Goal: Transaction & Acquisition: Purchase product/service

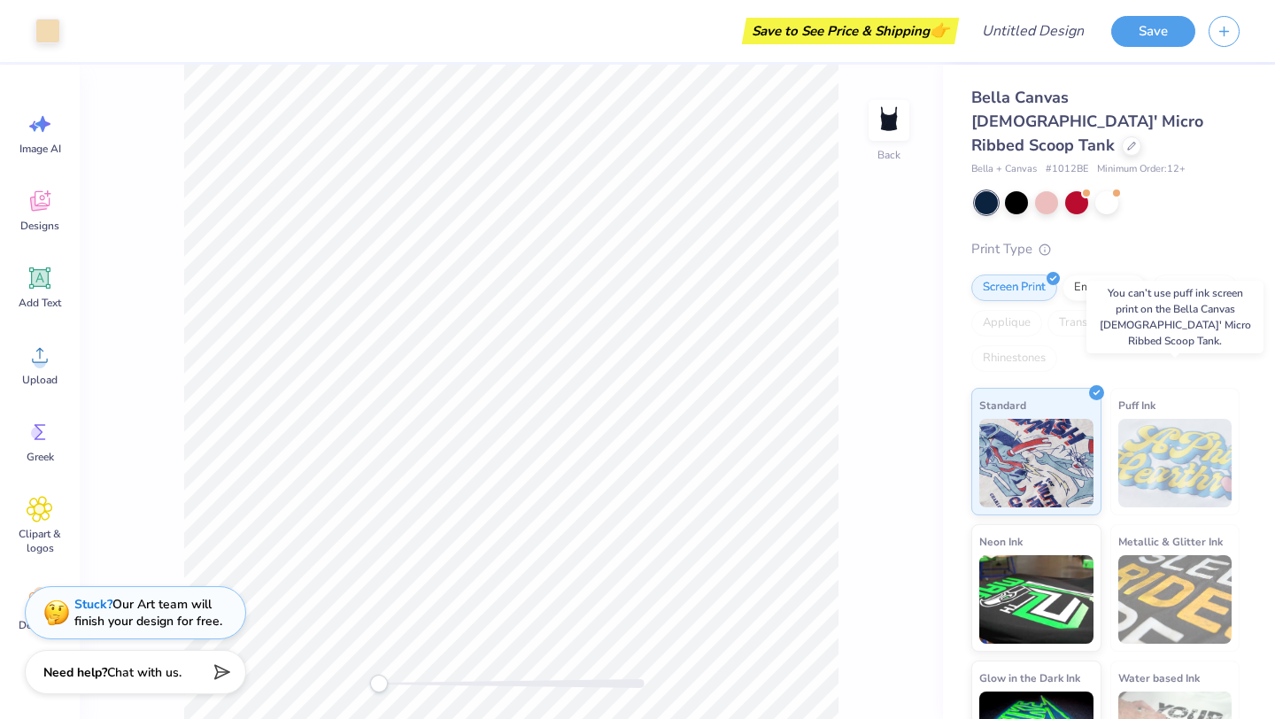
scroll to position [45, 0]
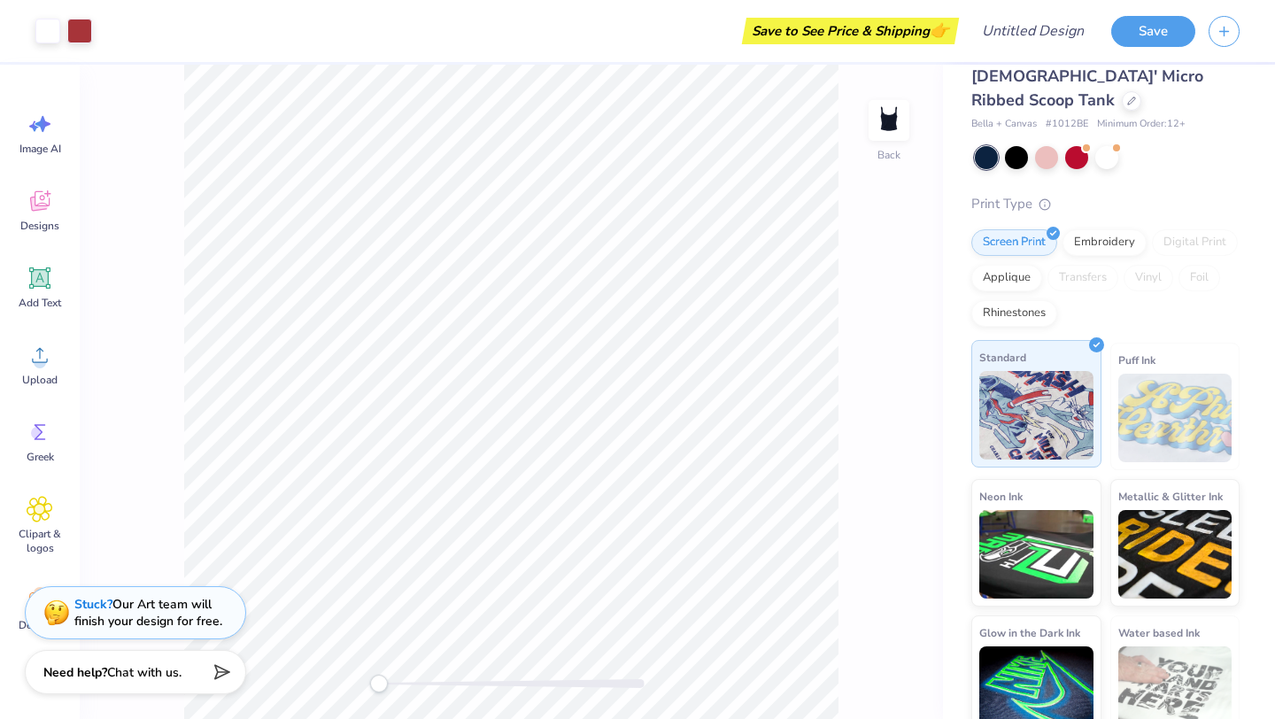
scroll to position [40, 0]
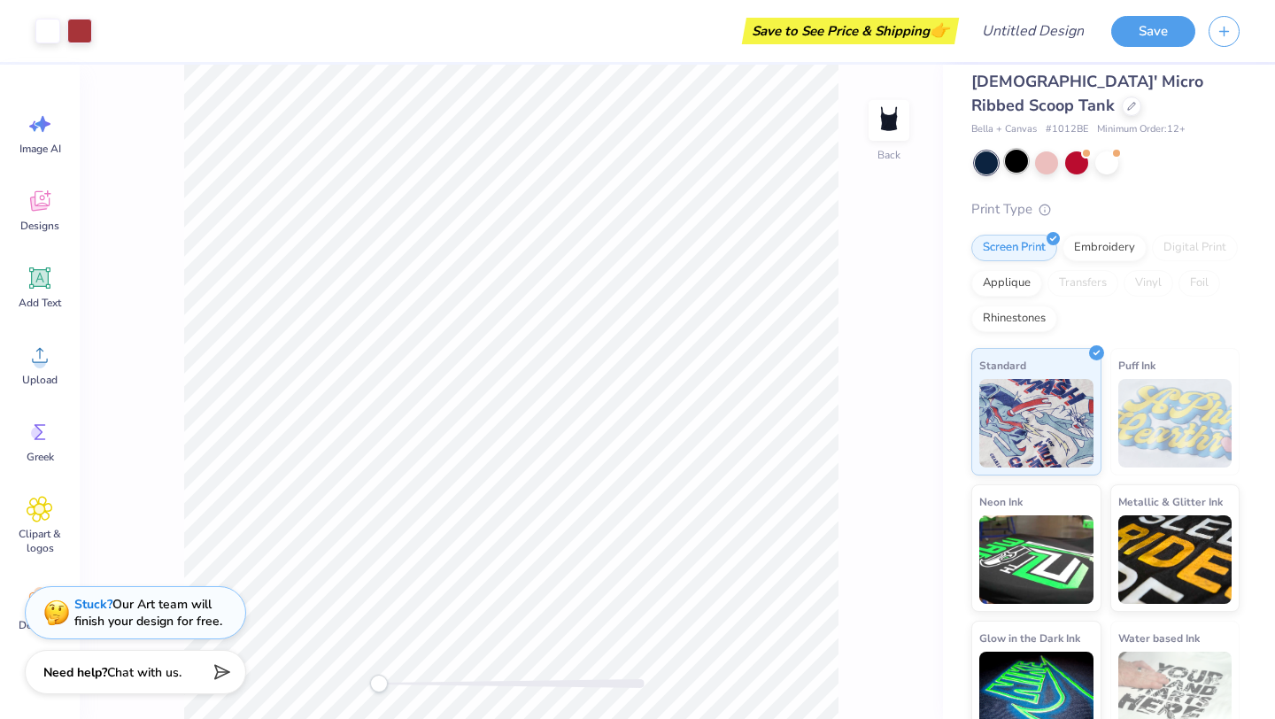
click at [1014, 150] on div at bounding box center [1016, 161] width 23 height 23
click at [1025, 150] on div at bounding box center [1016, 161] width 23 height 23
click at [1048, 150] on div at bounding box center [1046, 161] width 23 height 23
click at [1107, 150] on div at bounding box center [1106, 161] width 23 height 23
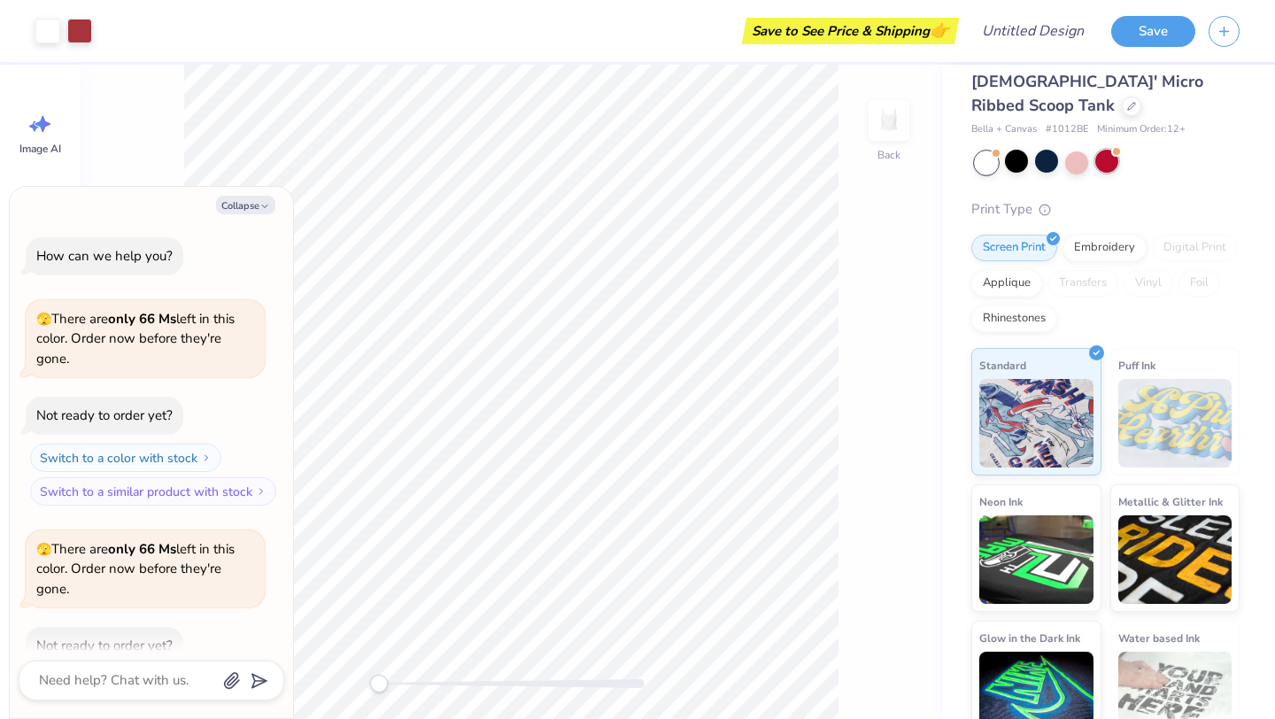
scroll to position [97, 0]
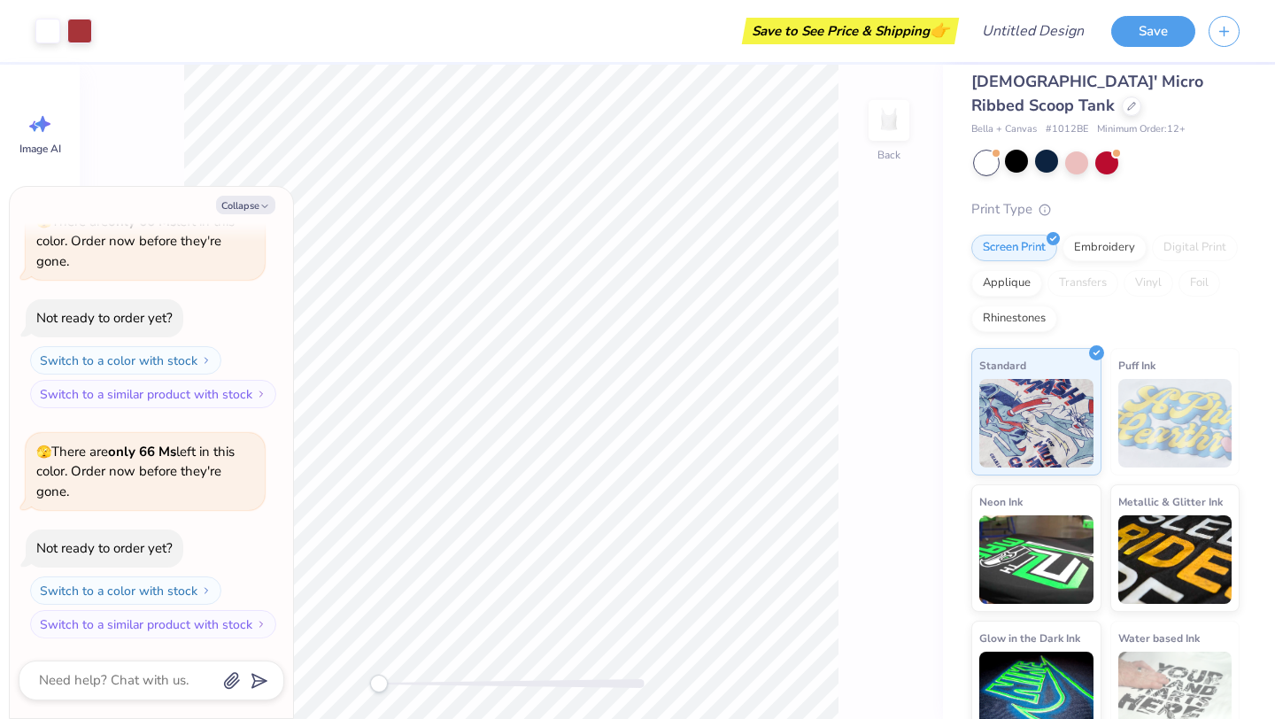
click at [1062, 151] on div at bounding box center [1107, 162] width 265 height 23
click at [1047, 150] on div at bounding box center [1046, 161] width 23 height 23
click at [1018, 150] on div at bounding box center [1016, 161] width 23 height 23
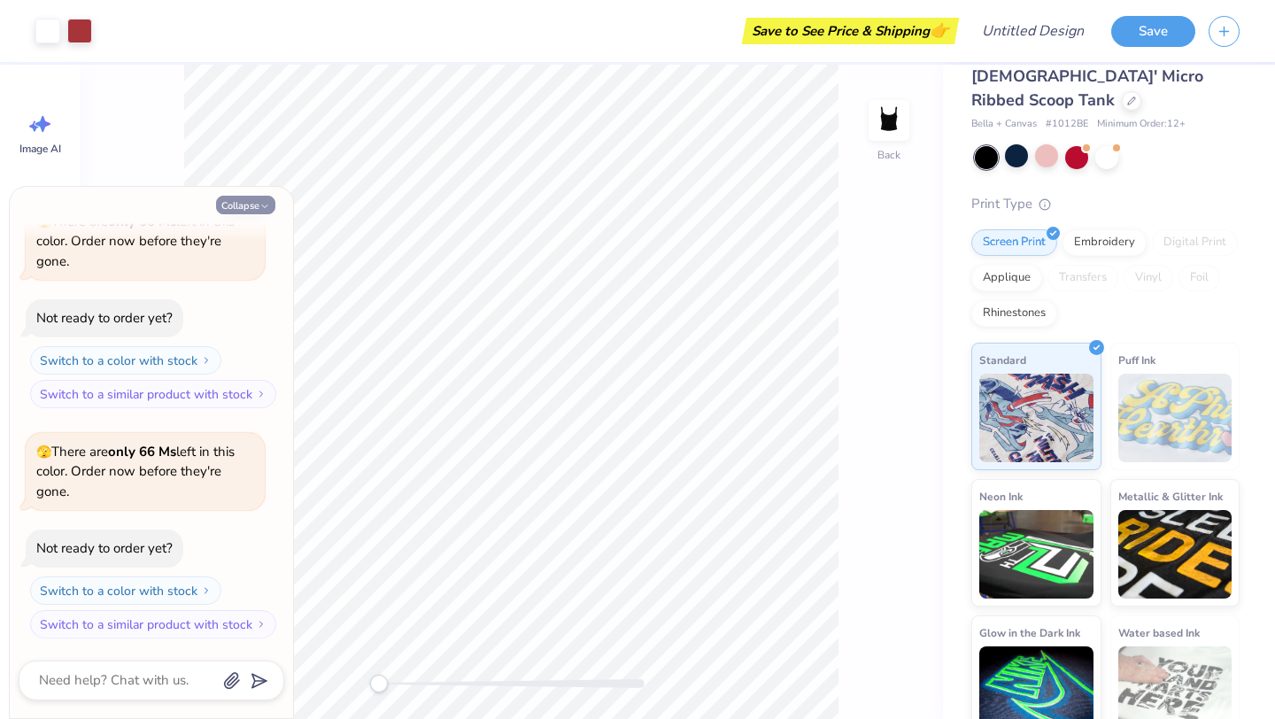
click at [249, 206] on button "Collapse" at bounding box center [245, 205] width 59 height 19
type textarea "x"
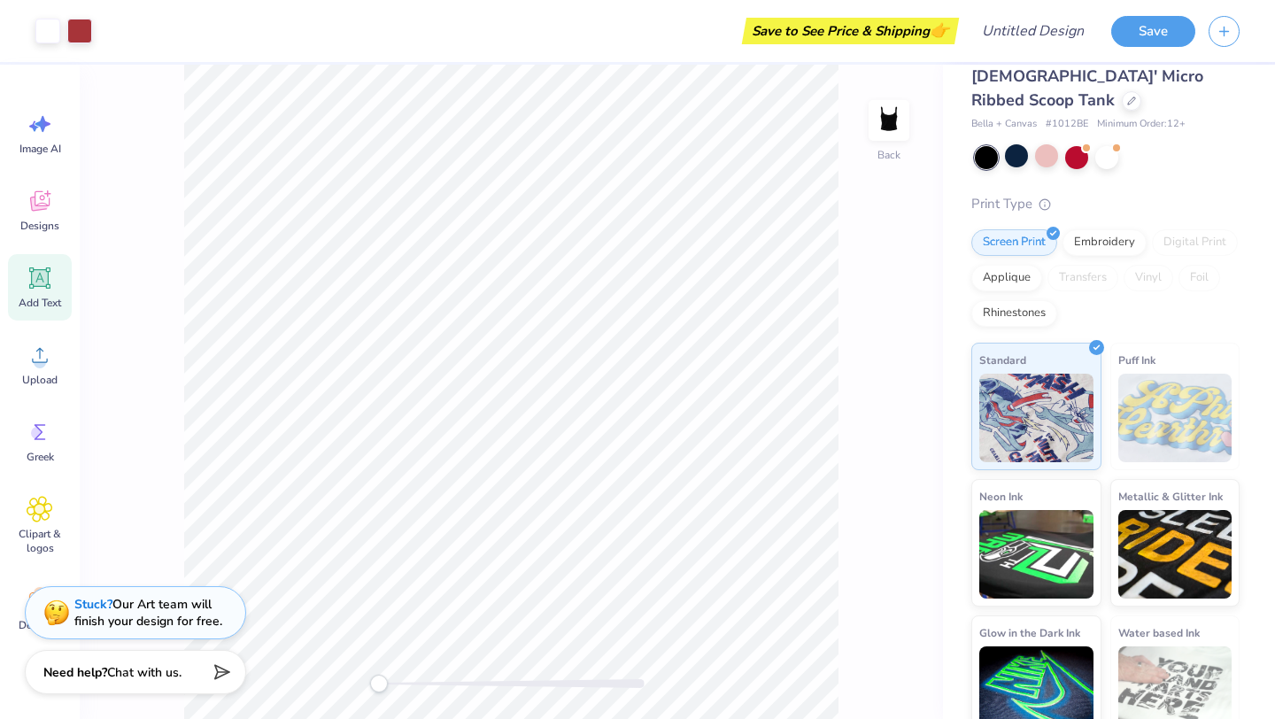
click at [43, 285] on icon at bounding box center [40, 278] width 27 height 27
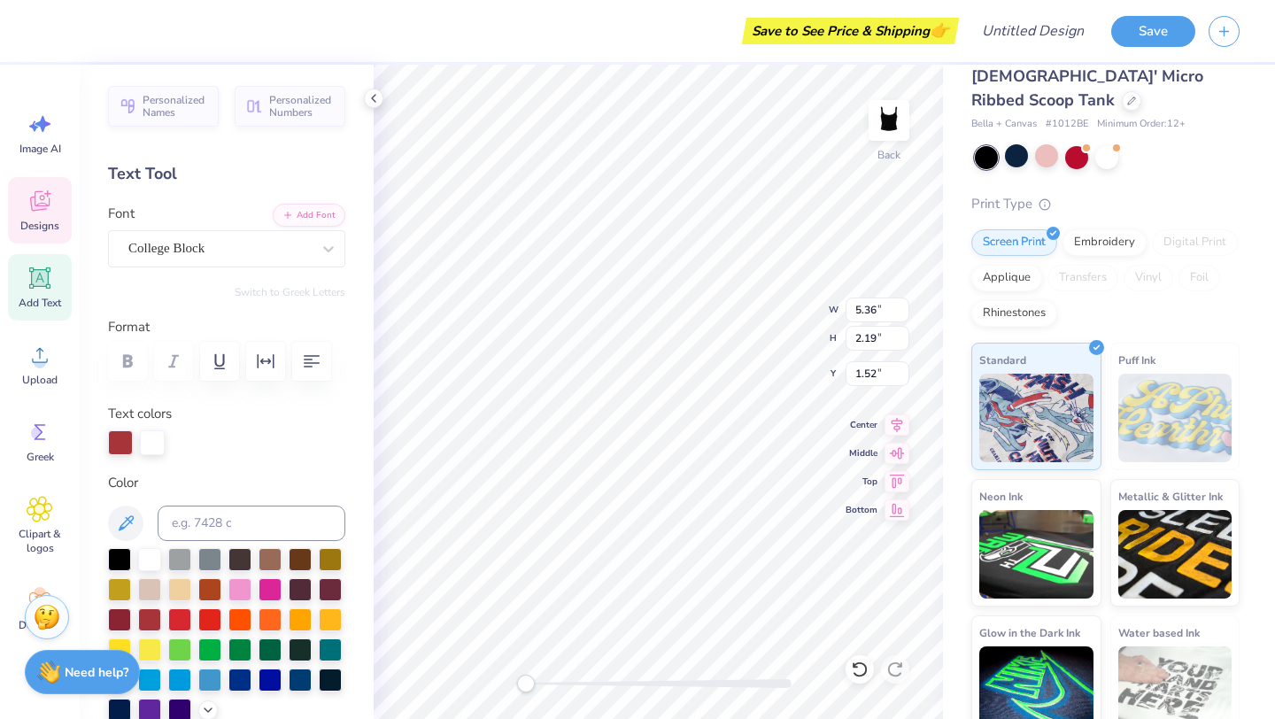
scroll to position [0, 0]
type textarea "K"
type textarea "Deegee"
click at [371, 103] on icon at bounding box center [373, 98] width 14 height 14
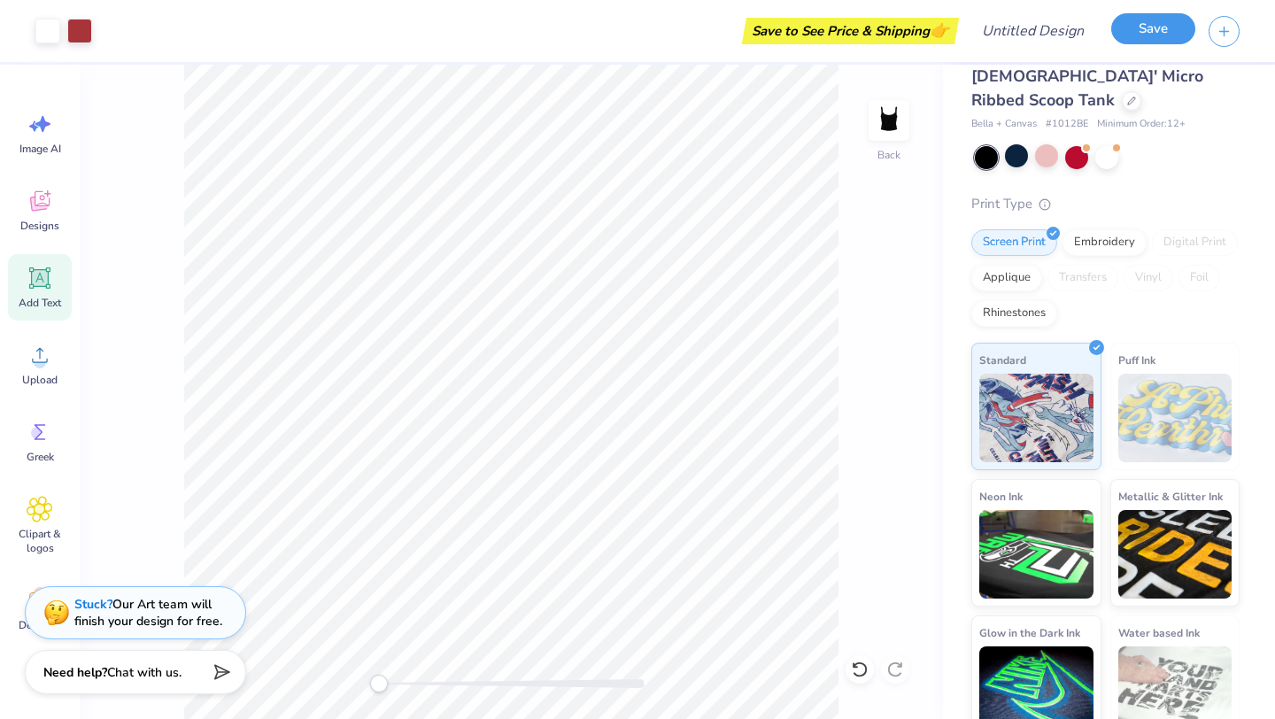
click at [1145, 37] on button "Save" at bounding box center [1153, 28] width 84 height 31
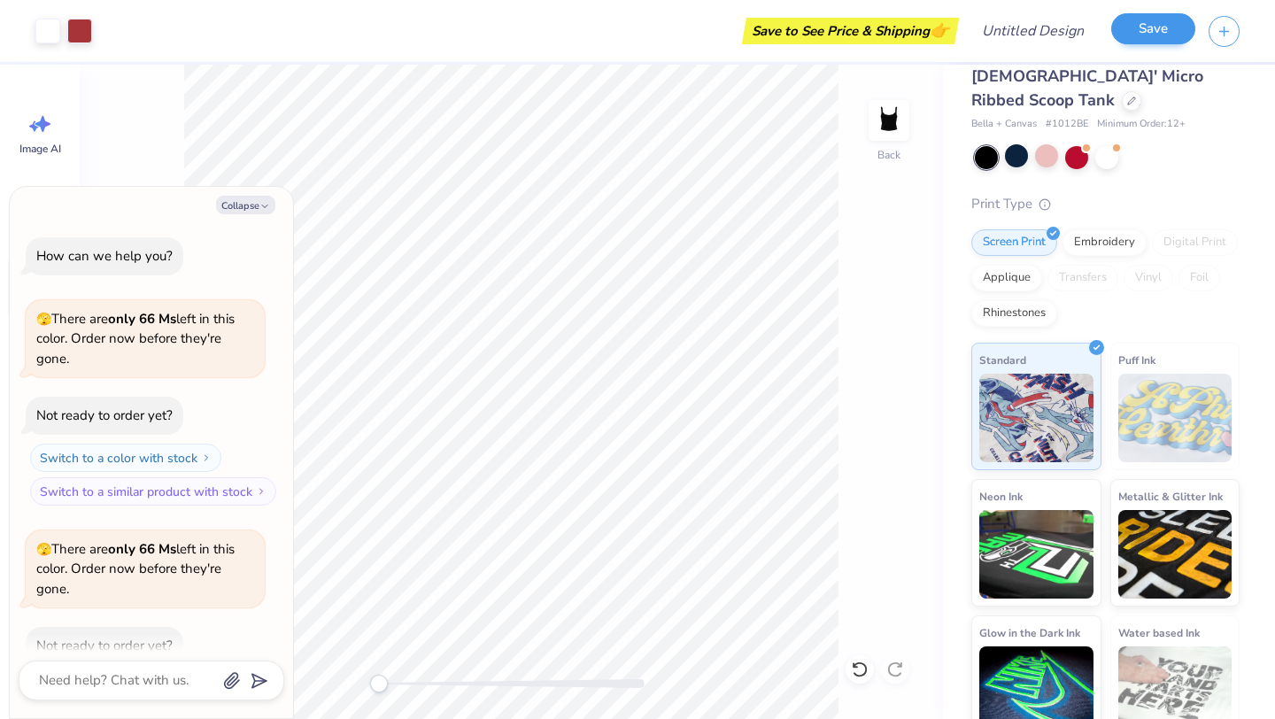
scroll to position [146, 0]
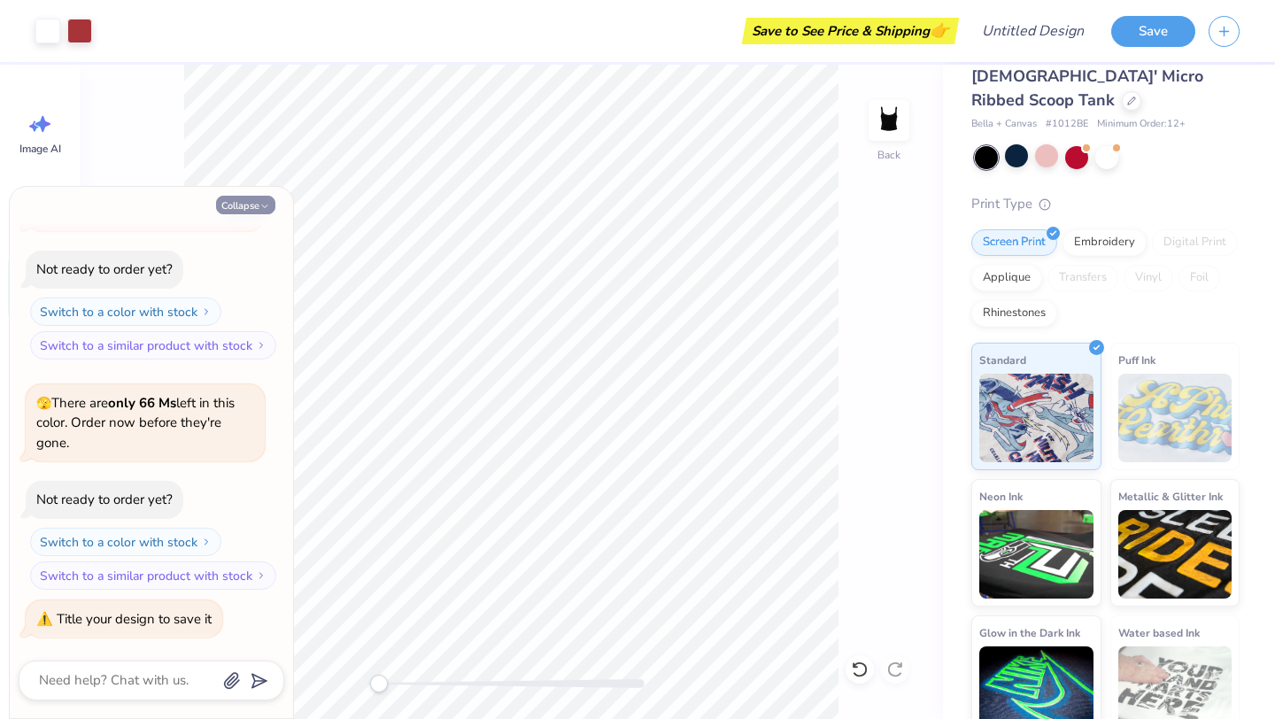
click at [246, 204] on button "Collapse" at bounding box center [245, 205] width 59 height 19
type textarea "x"
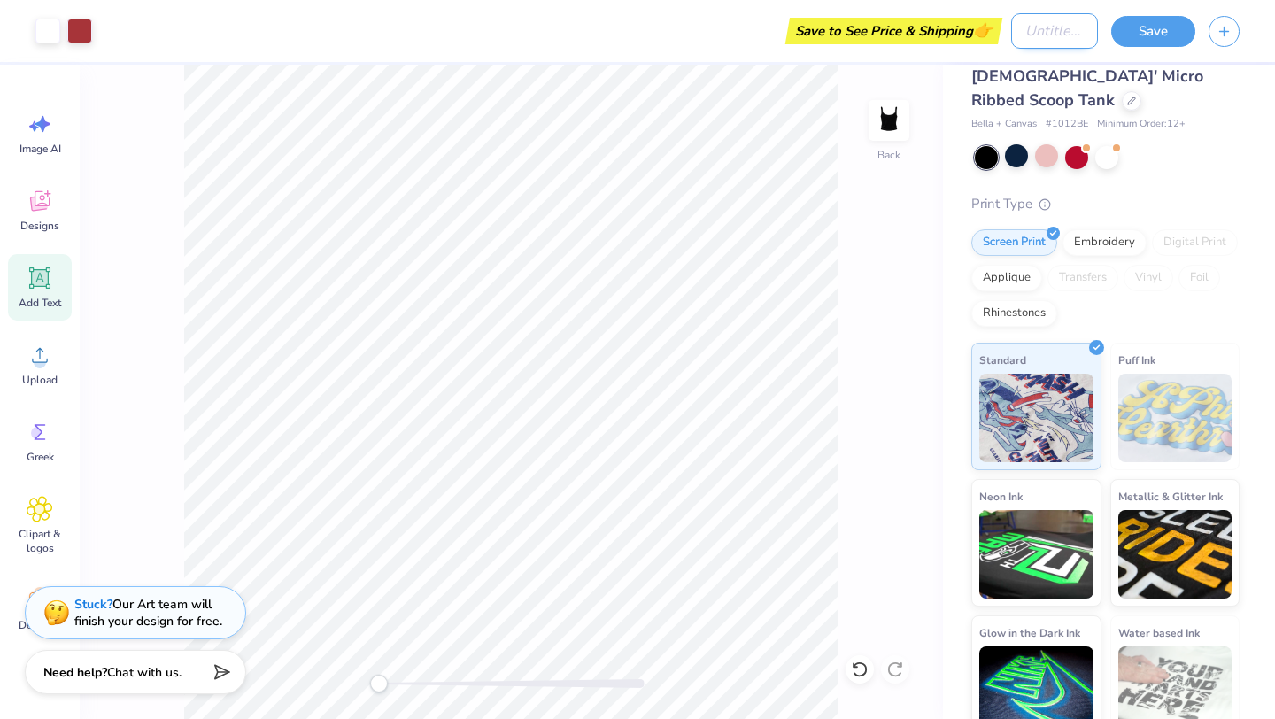
click at [1017, 24] on input "Design Title" at bounding box center [1054, 30] width 87 height 35
type input "DG tank 1"
click at [1159, 41] on button "Save" at bounding box center [1153, 28] width 84 height 31
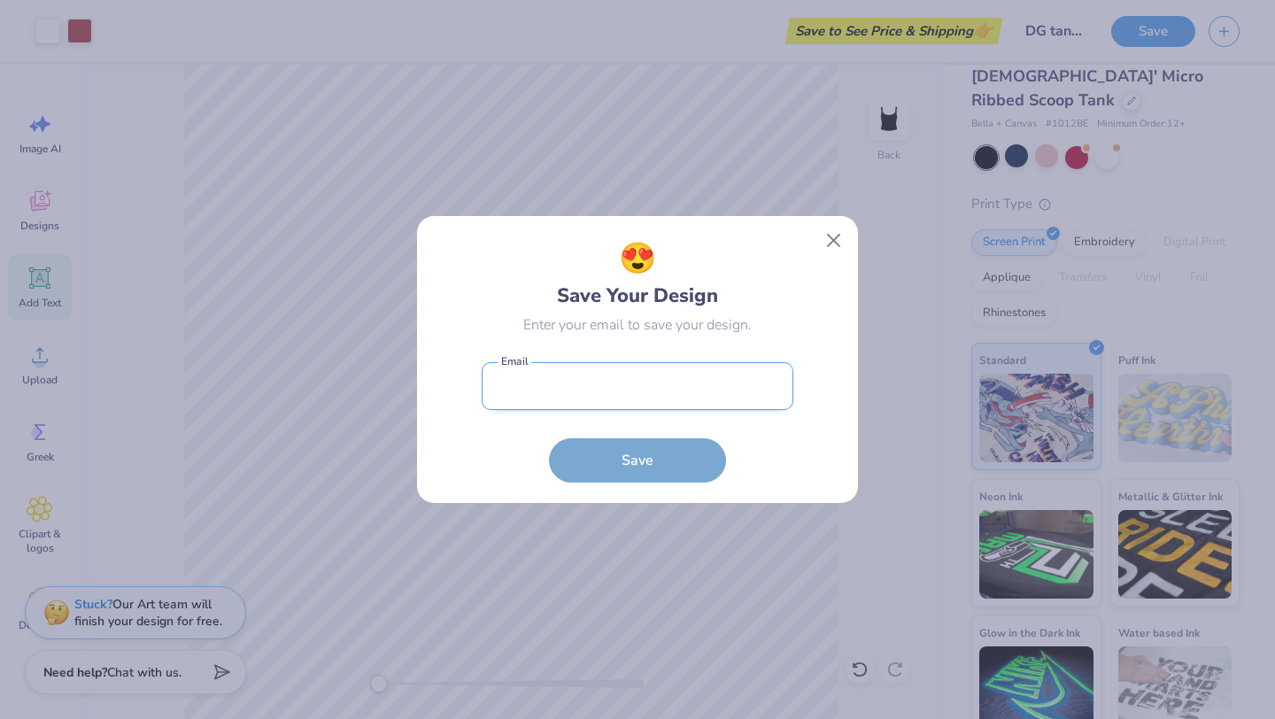
click at [690, 372] on input "email" at bounding box center [638, 386] width 312 height 49
type input "annarees914@gmail.com"
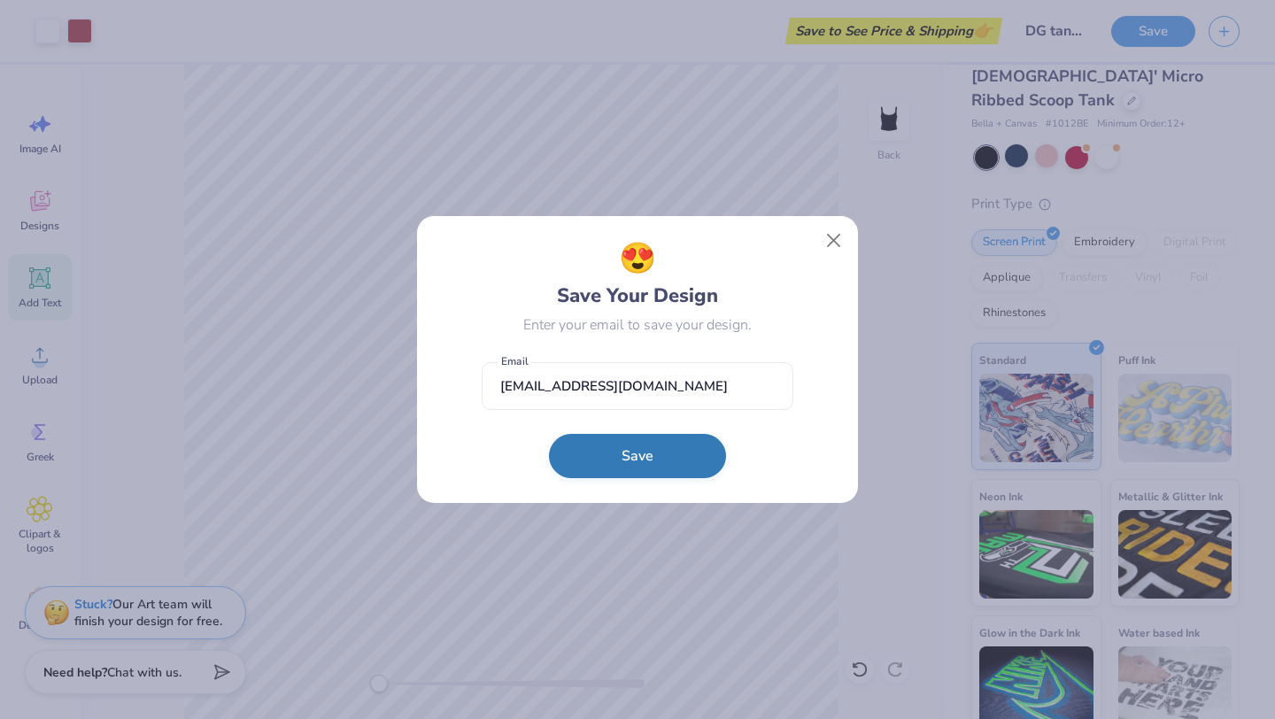
click at [632, 446] on button "Save" at bounding box center [637, 456] width 177 height 44
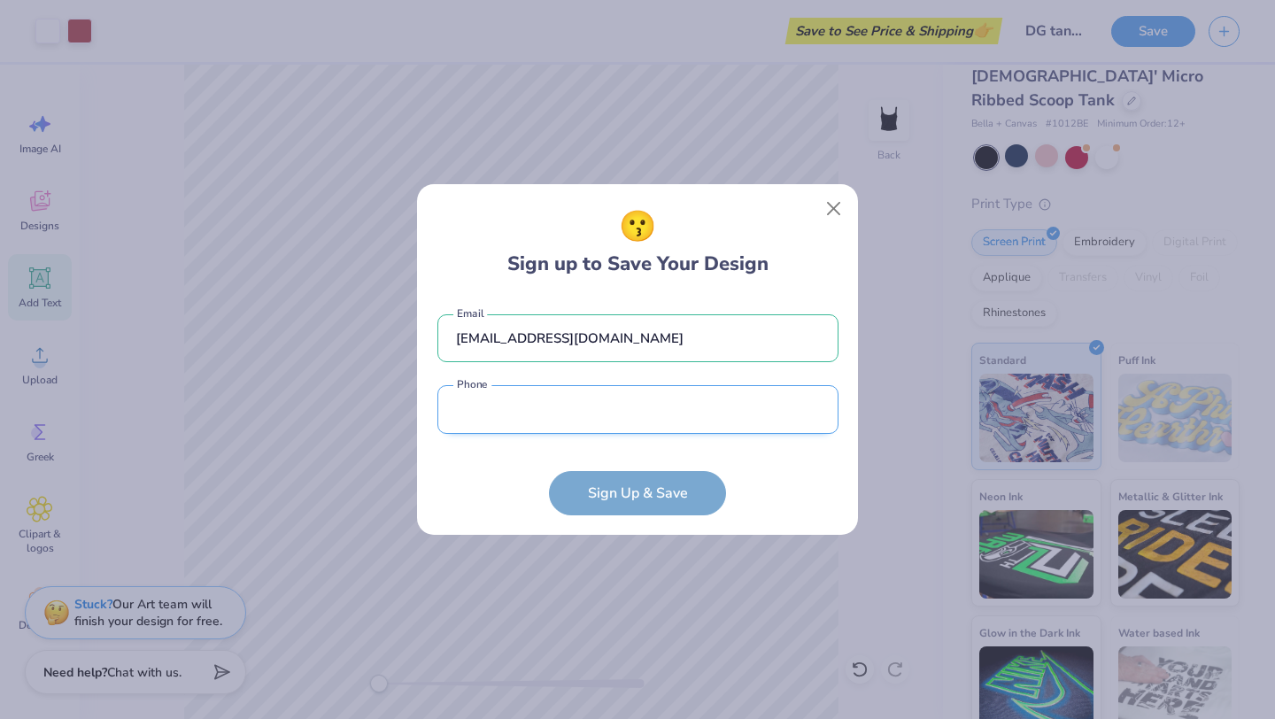
click at [619, 409] on input "tel" at bounding box center [637, 409] width 401 height 49
type input "(610) 630-1877"
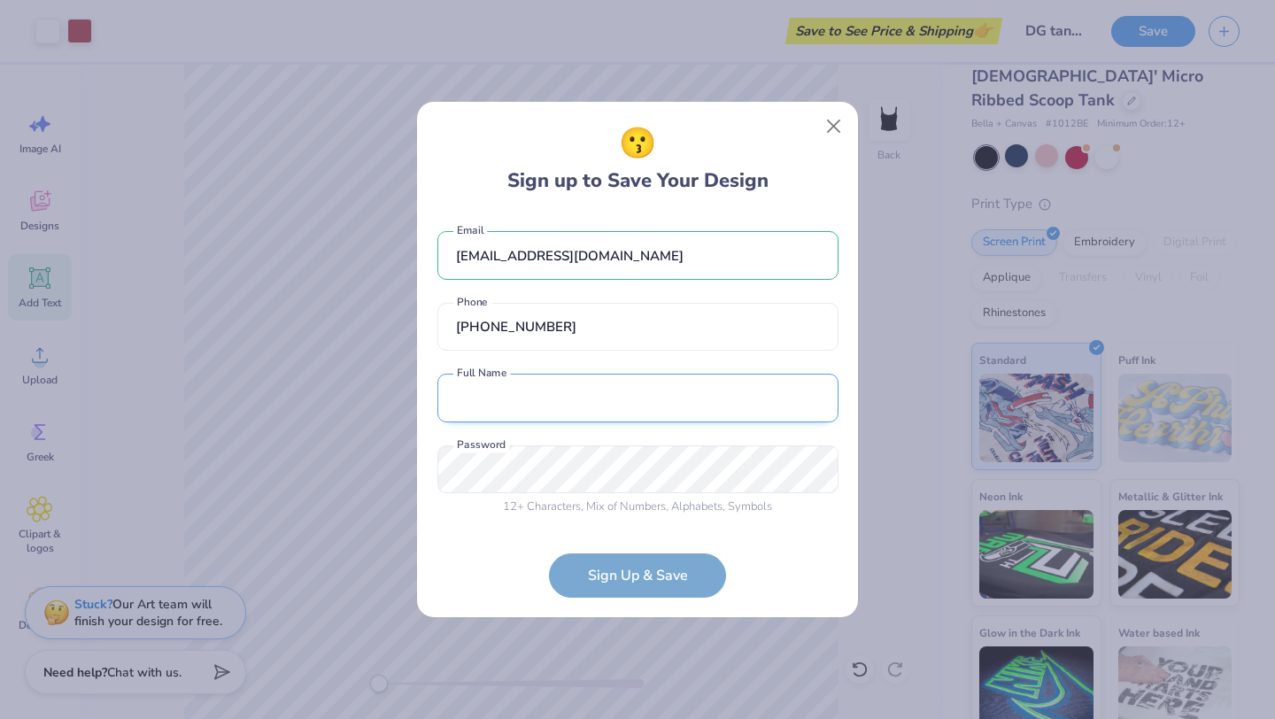
click at [567, 398] on input "text" at bounding box center [637, 398] width 401 height 49
type input "Anna Rees"
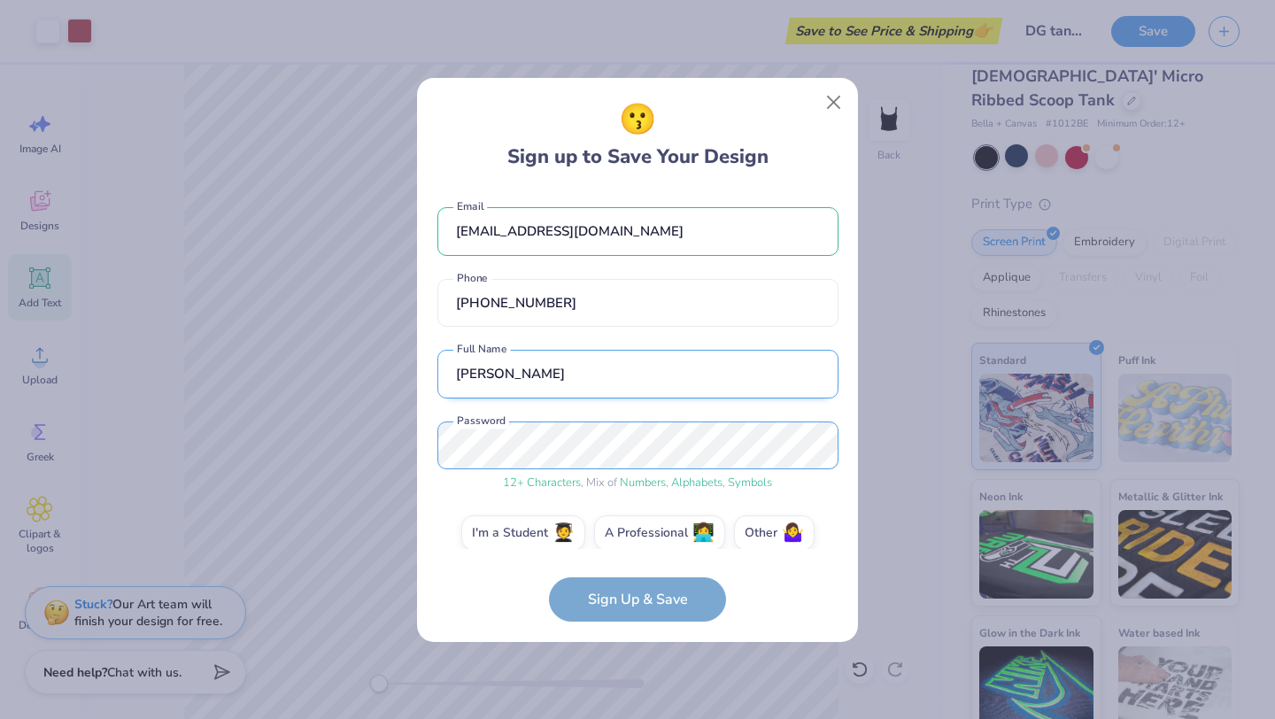
scroll to position [19, 0]
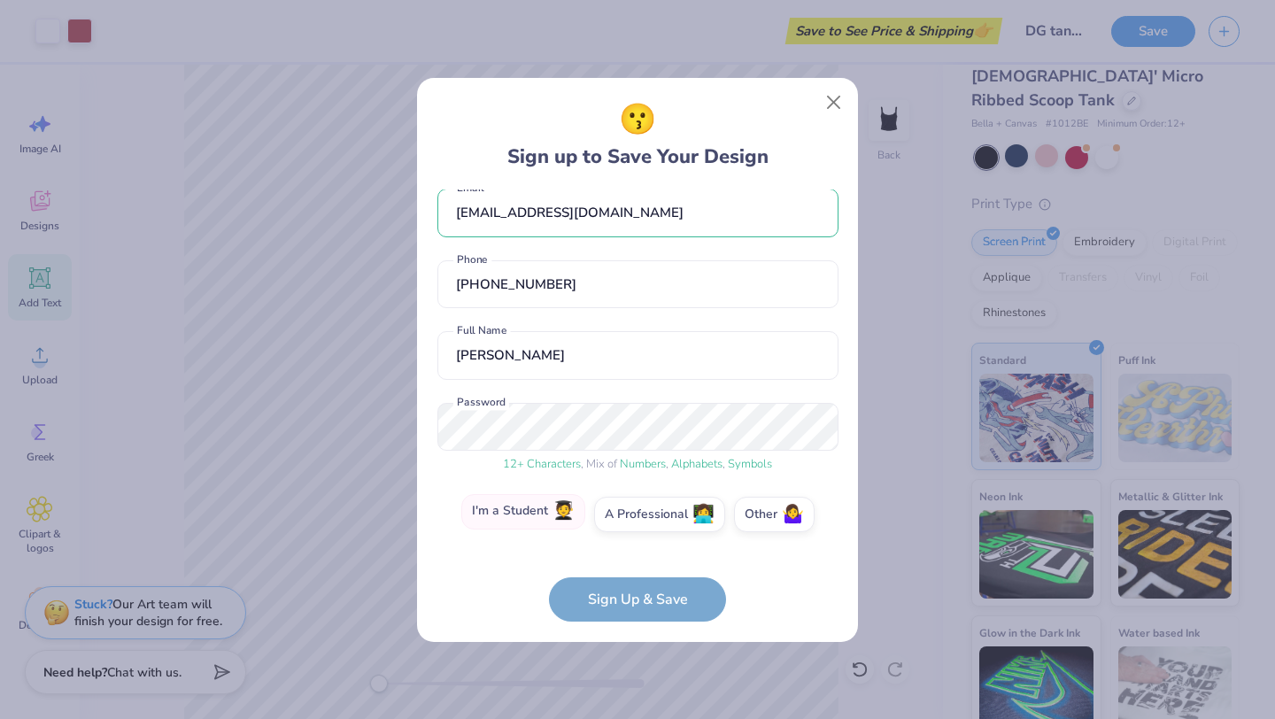
click at [534, 509] on label "I'm a Student 🧑‍🎓" at bounding box center [523, 511] width 124 height 35
click at [632, 531] on input "I'm a Student 🧑‍🎓" at bounding box center [638, 537] width 12 height 12
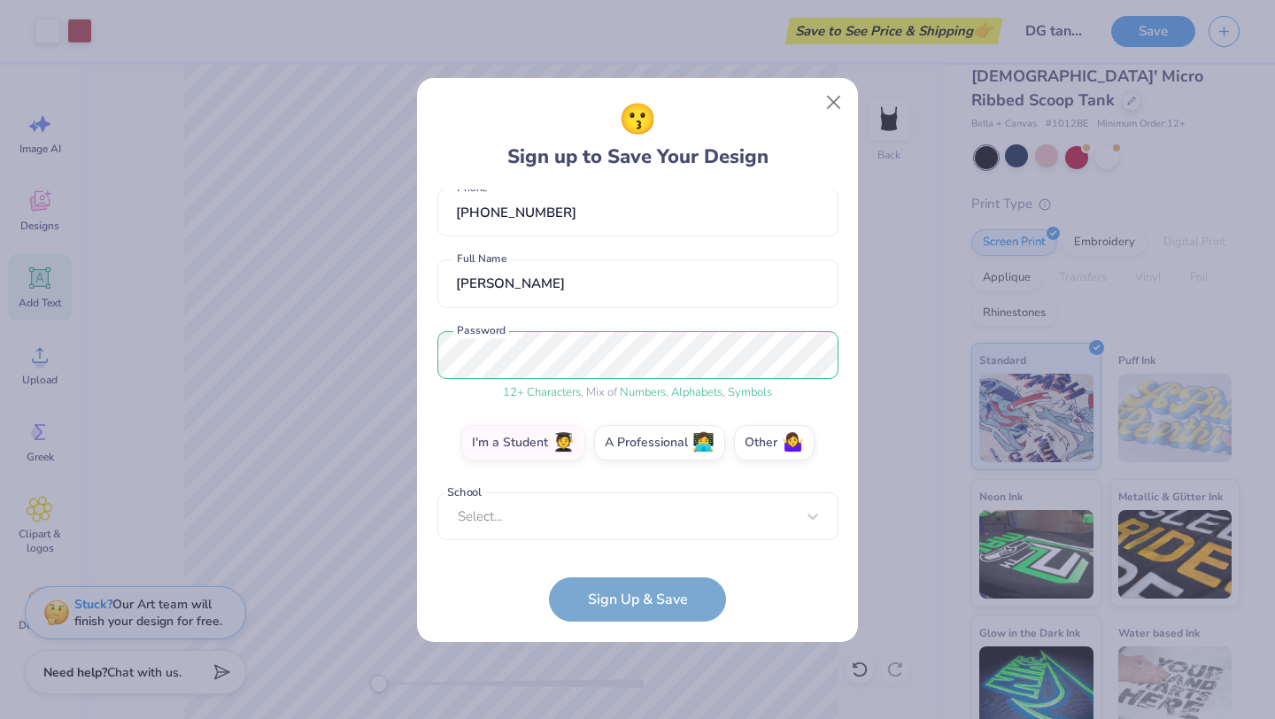
scroll to position [81, 0]
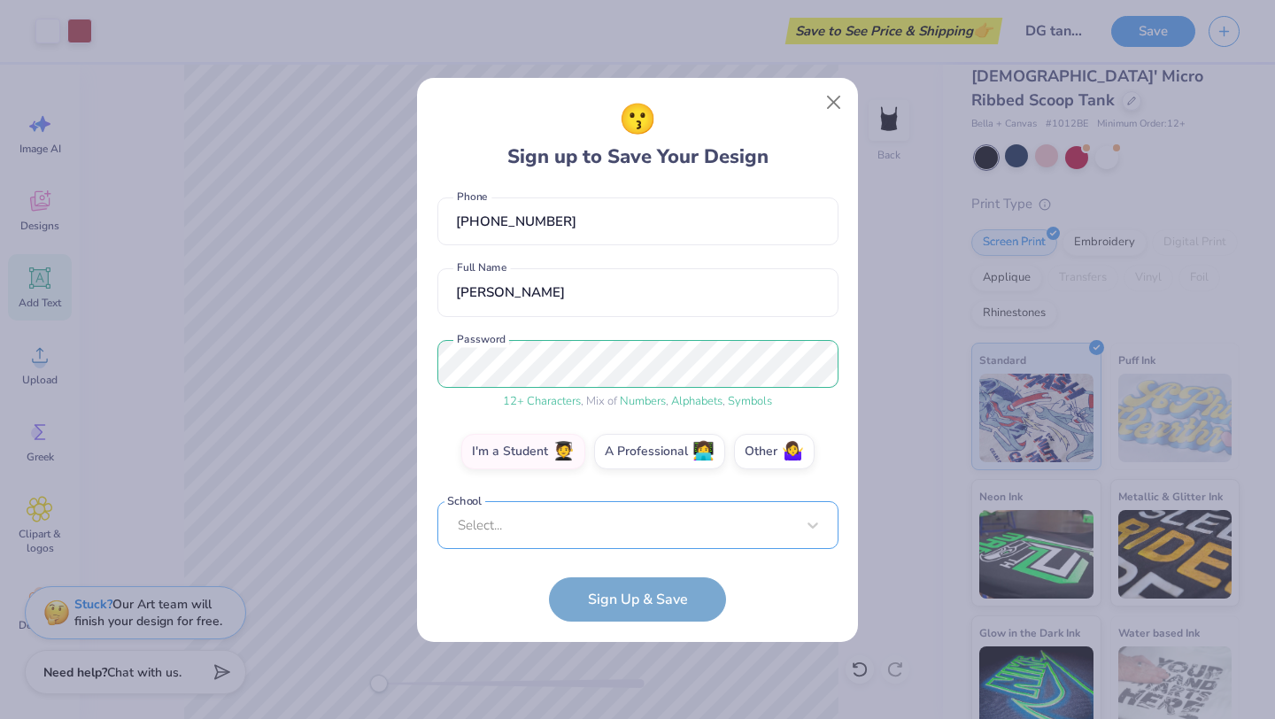
click at [572, 530] on div "Select..." at bounding box center [637, 525] width 401 height 49
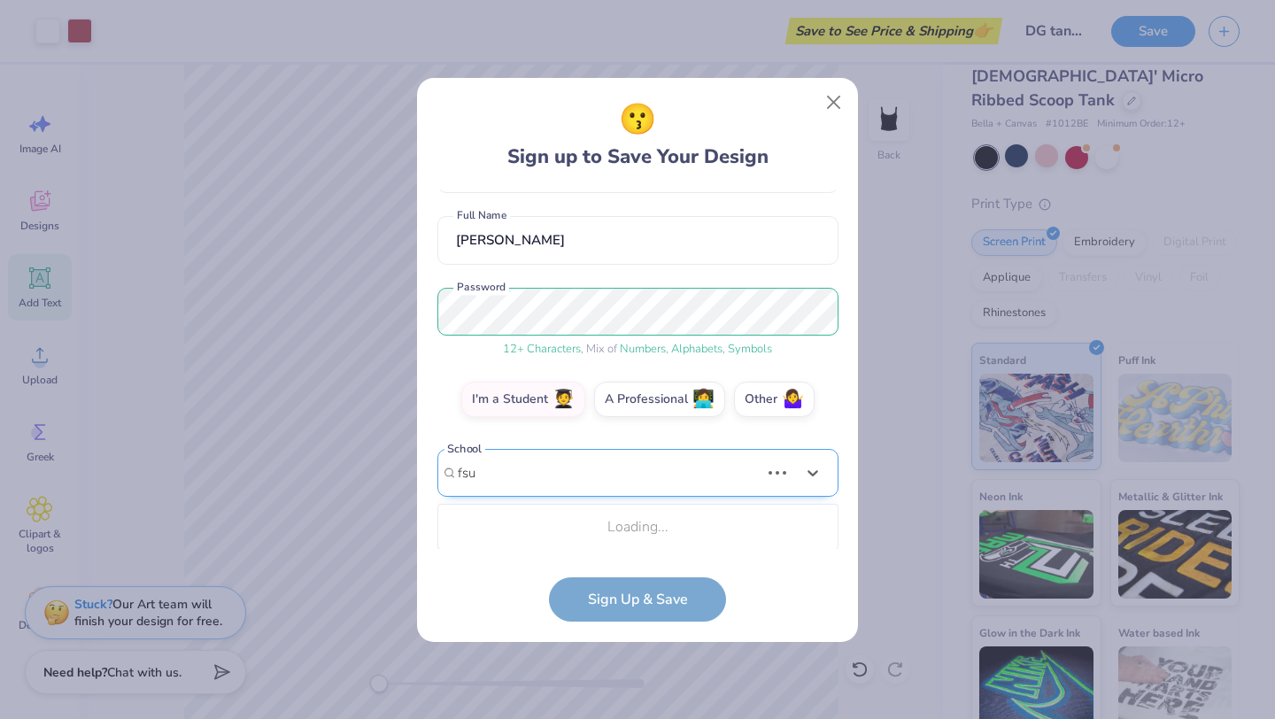
scroll to position [356, 0]
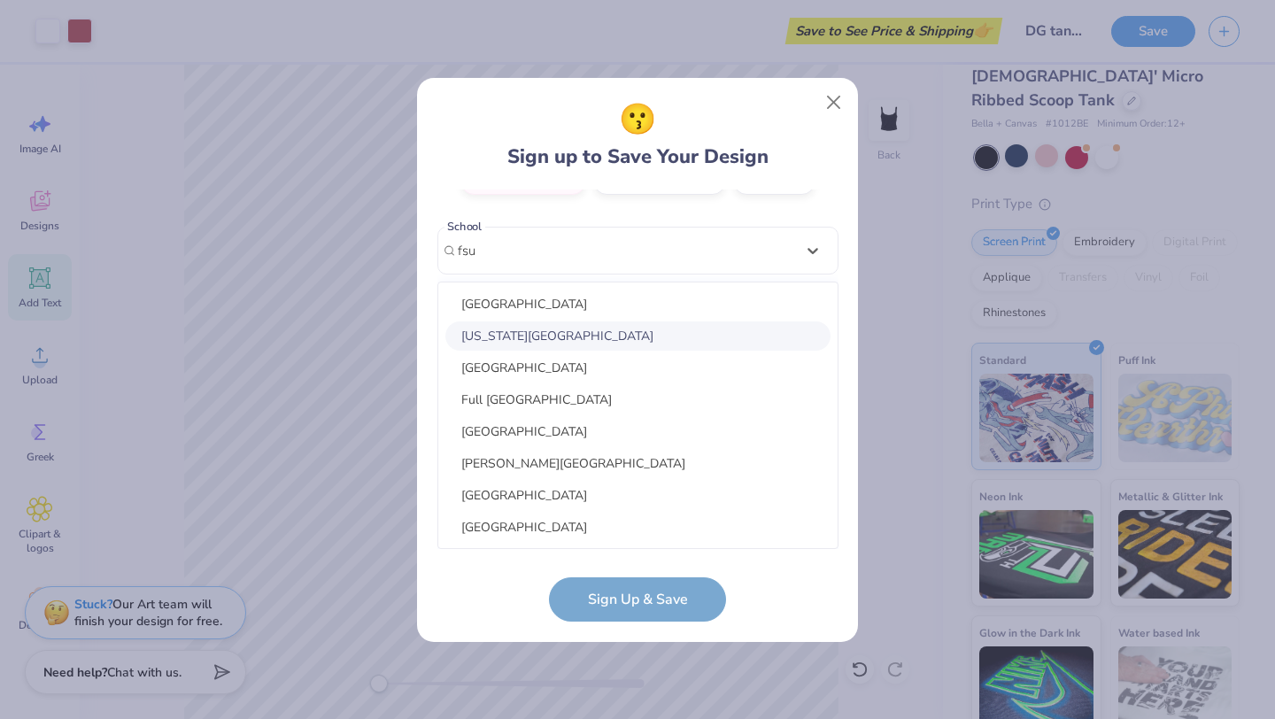
click at [565, 329] on div "Florida State University" at bounding box center [637, 335] width 385 height 29
type input "fsu"
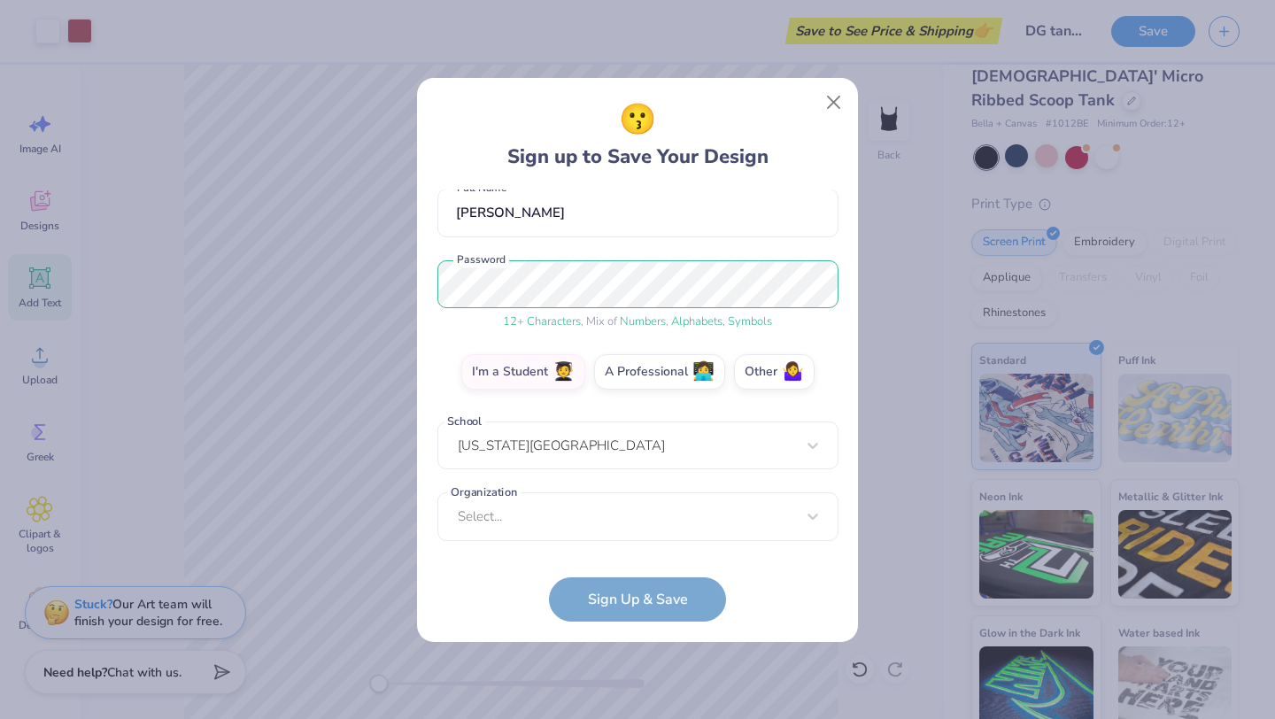
scroll to position [161, 0]
click at [568, 529] on div "Select..." at bounding box center [637, 515] width 401 height 49
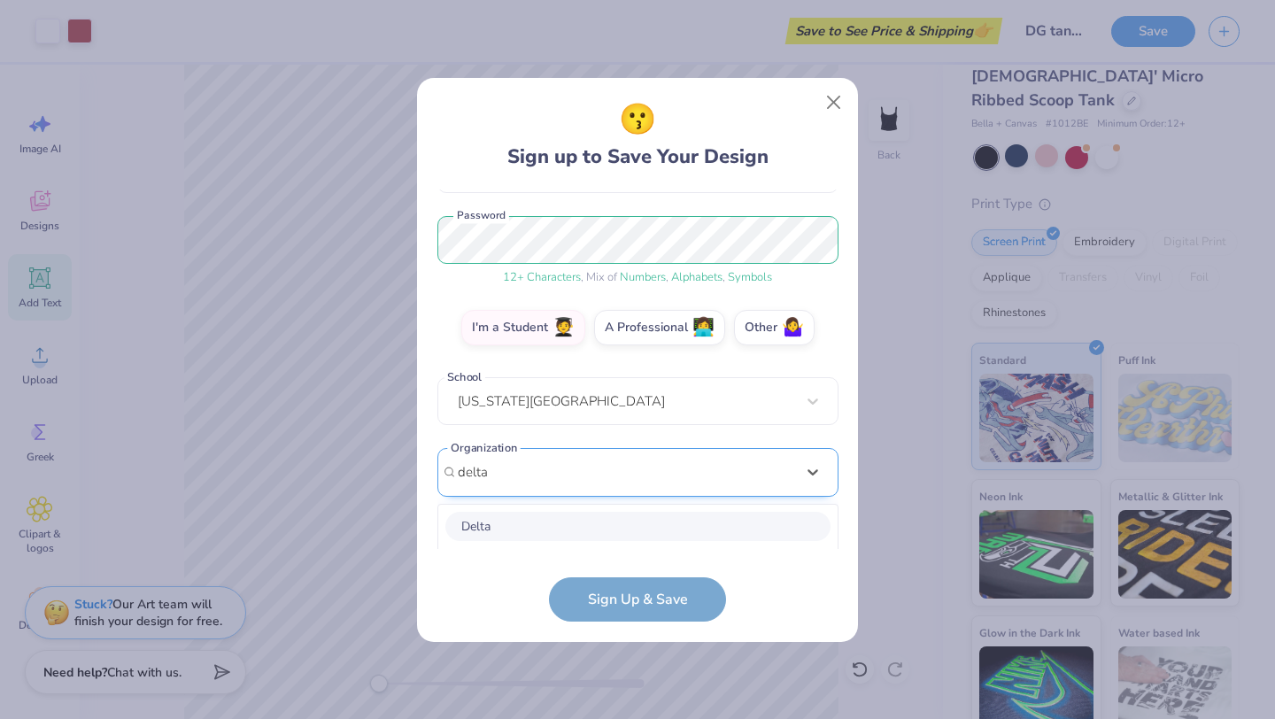
scroll to position [427, 0]
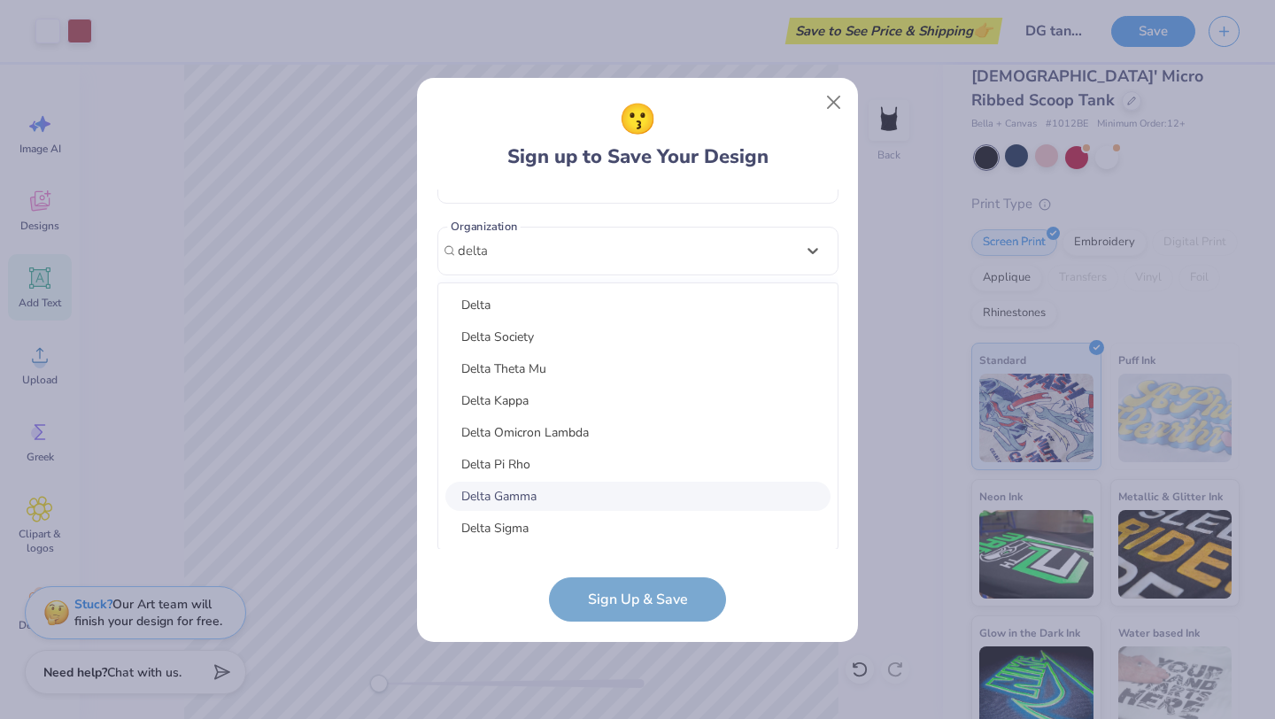
click at [540, 490] on div "Delta Gamma" at bounding box center [637, 496] width 385 height 29
type input "delta"
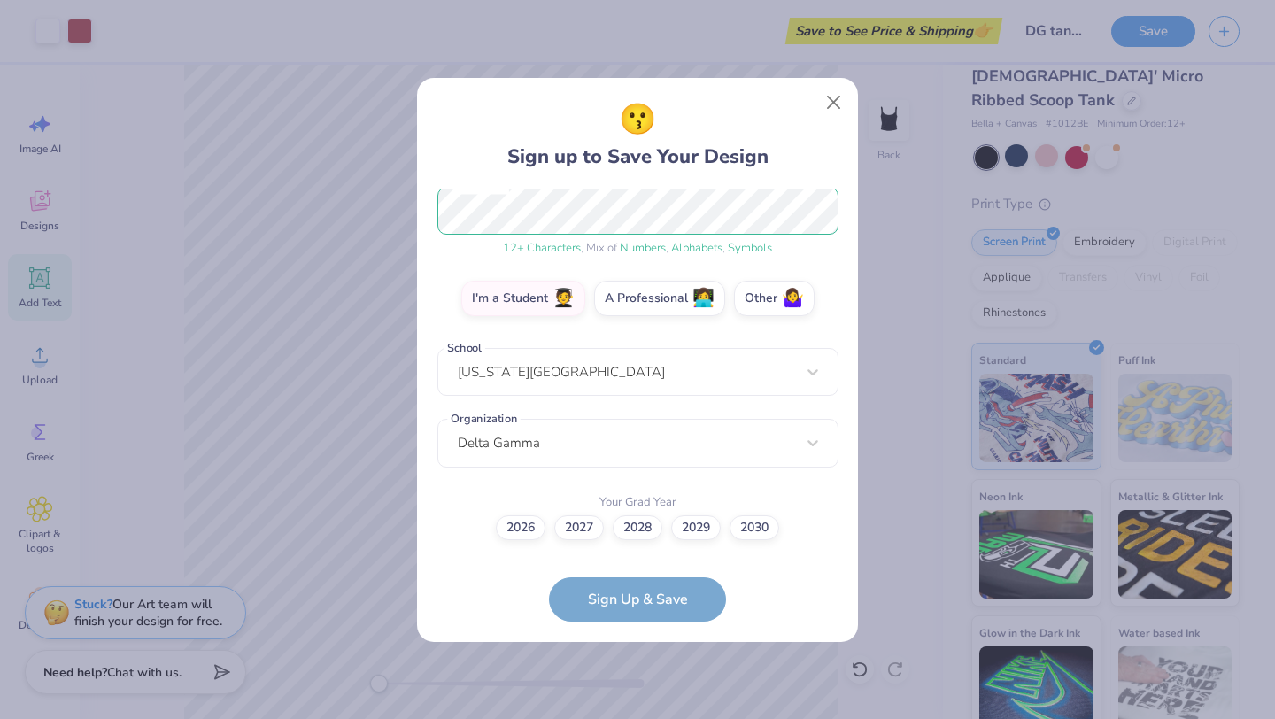
scroll to position [234, 0]
click at [630, 530] on label "2028" at bounding box center [638, 525] width 50 height 25
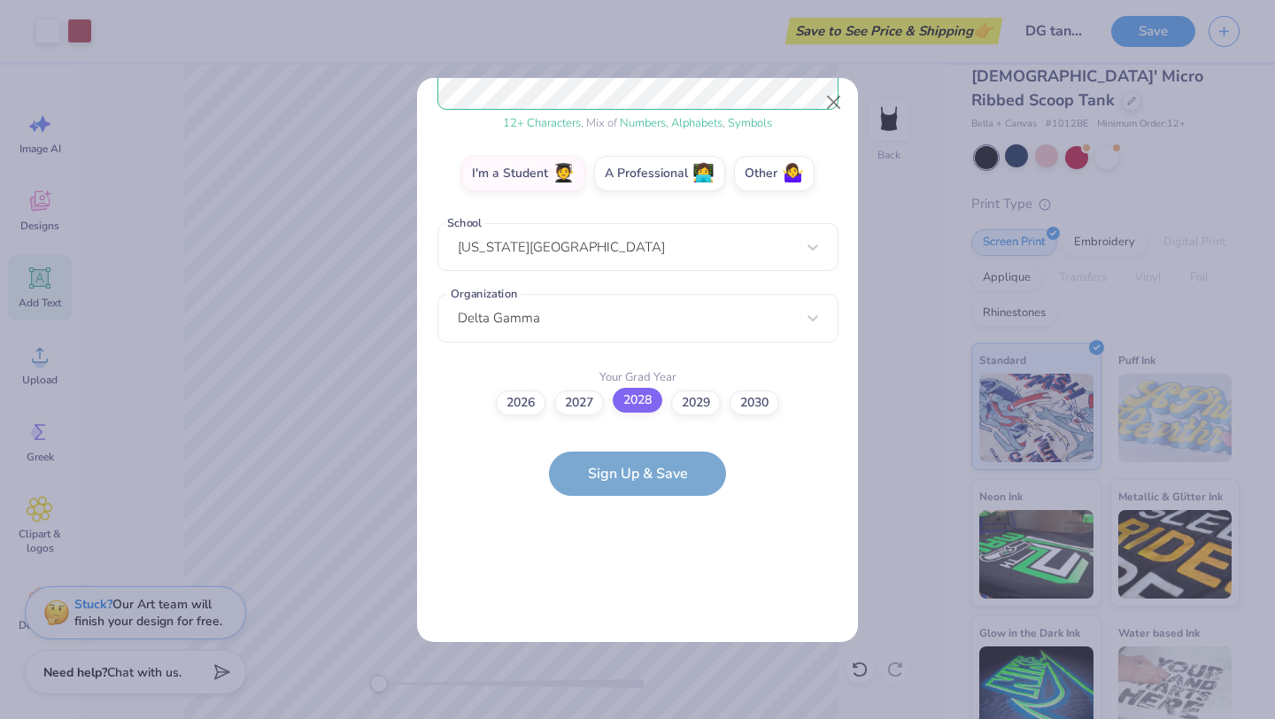
scroll to position [0, 0]
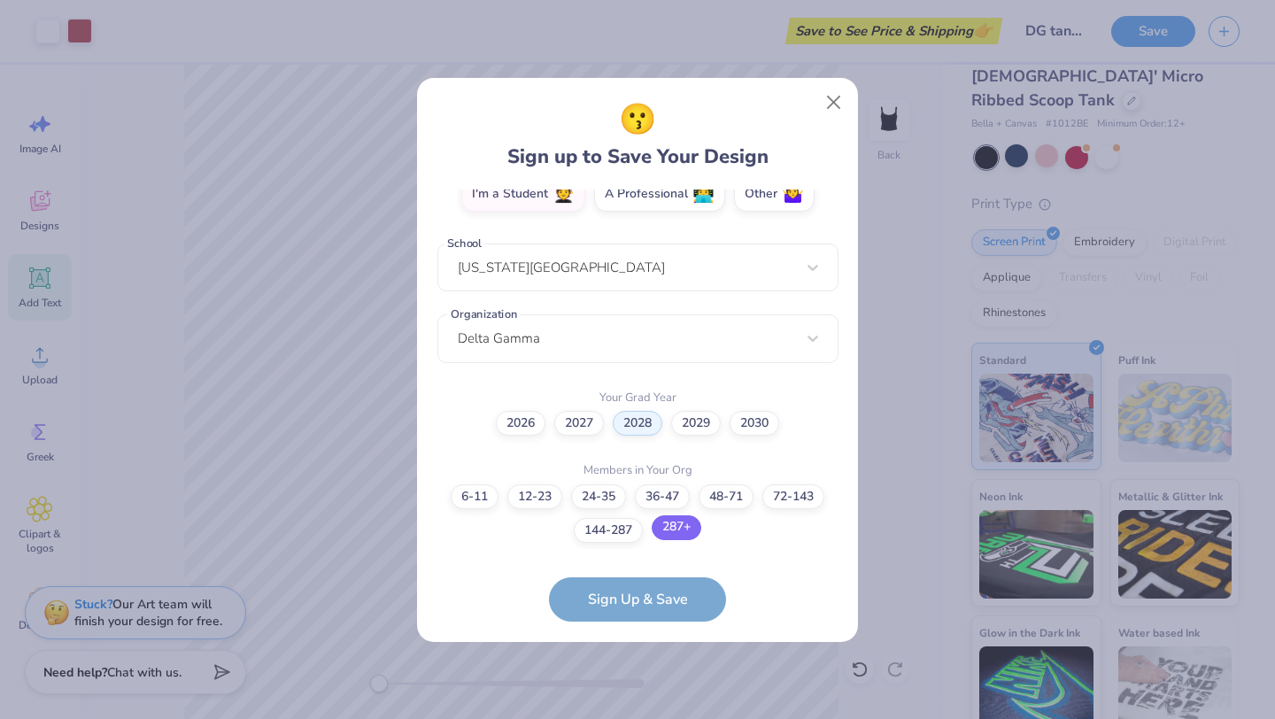
click at [690, 532] on label "287+" at bounding box center [677, 527] width 50 height 25
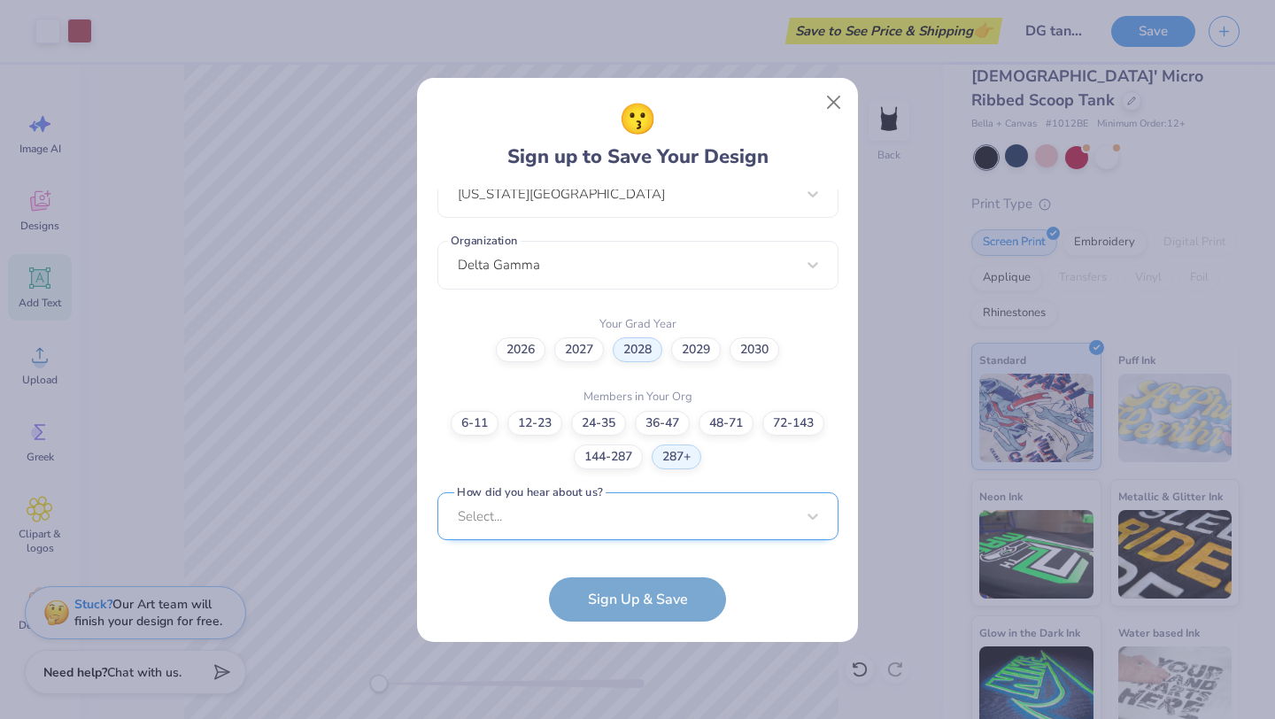
click at [576, 524] on div "Select..." at bounding box center [637, 516] width 401 height 49
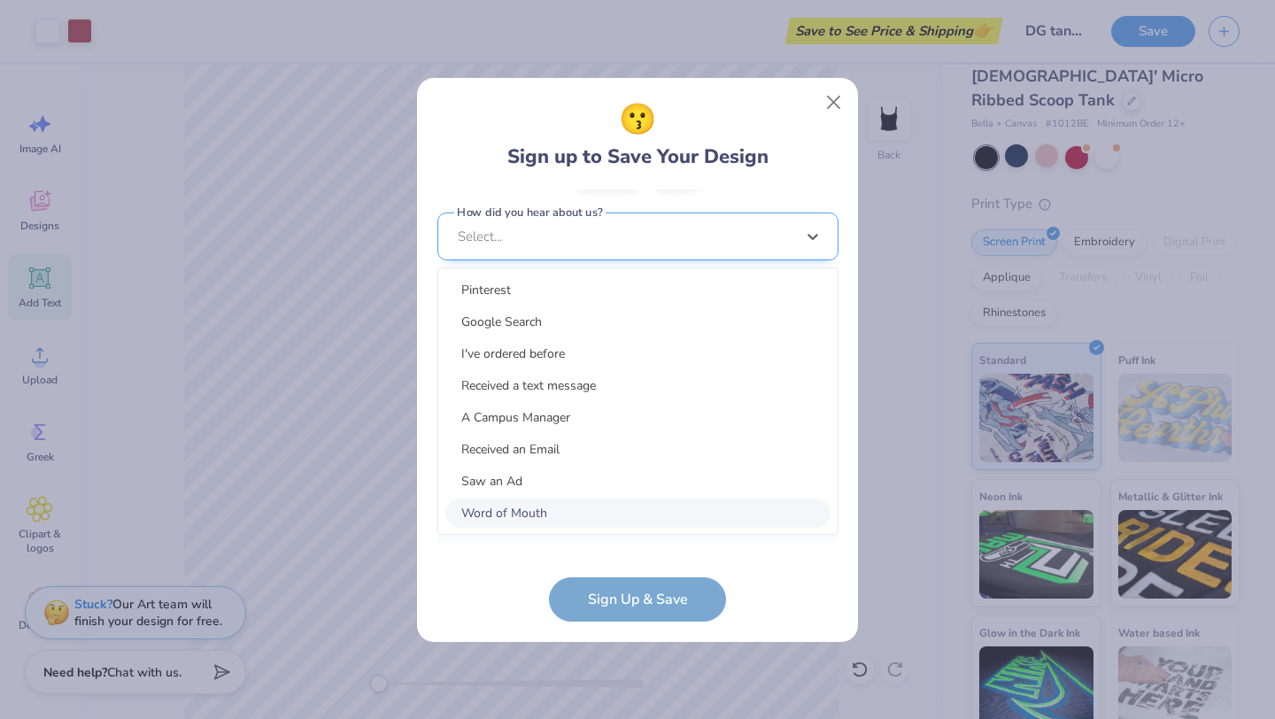
scroll to position [676, 0]
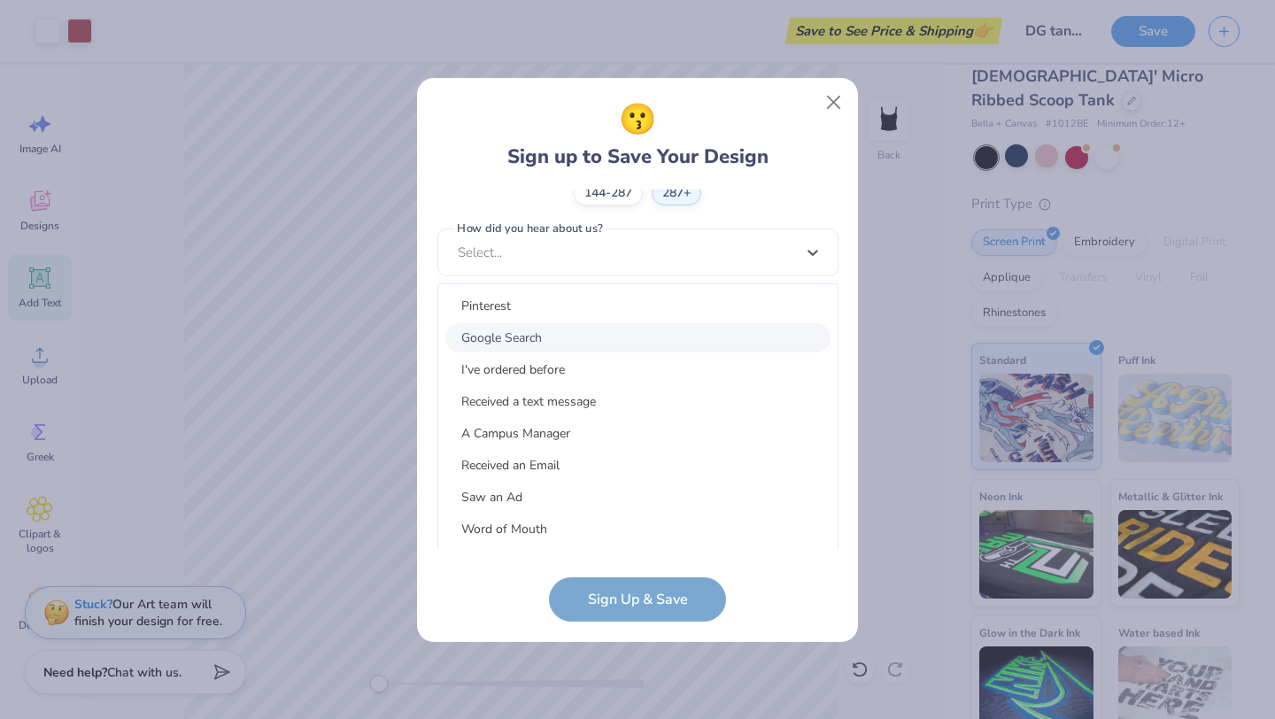
click at [575, 343] on div "Google Search" at bounding box center [637, 337] width 385 height 29
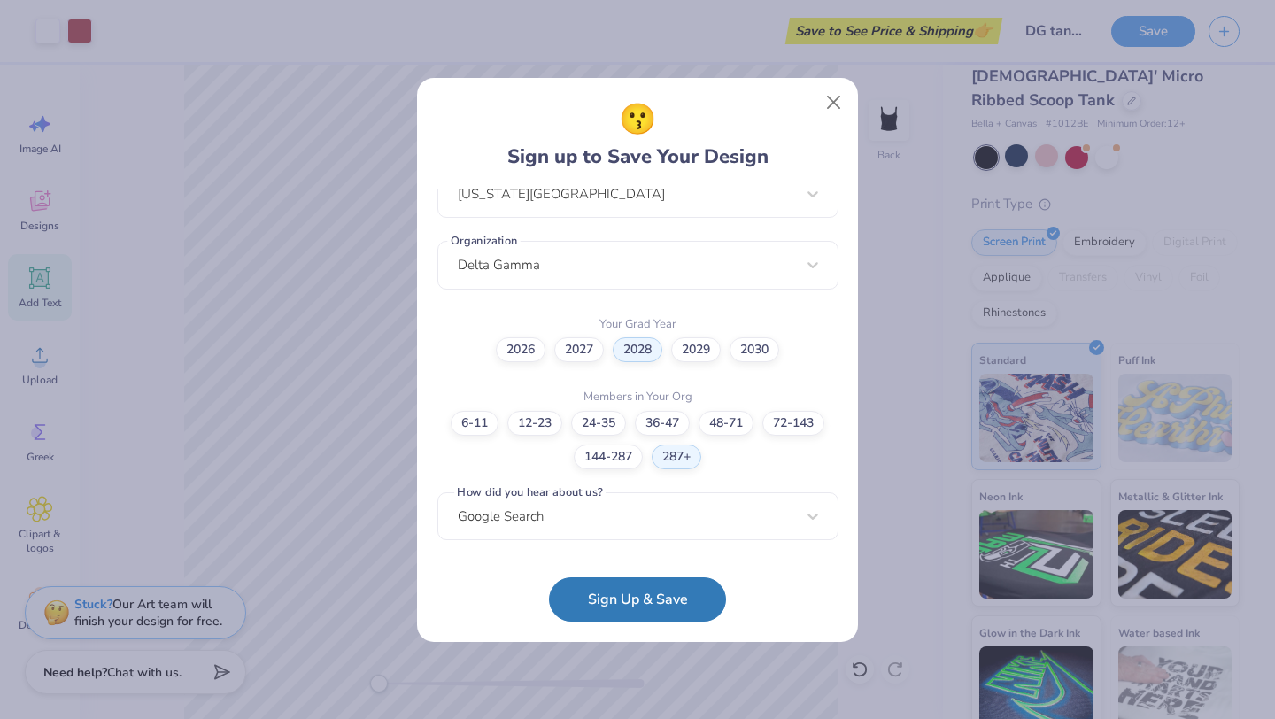
scroll to position [411, 0]
click at [633, 598] on button "Sign Up & Save" at bounding box center [637, 595] width 177 height 44
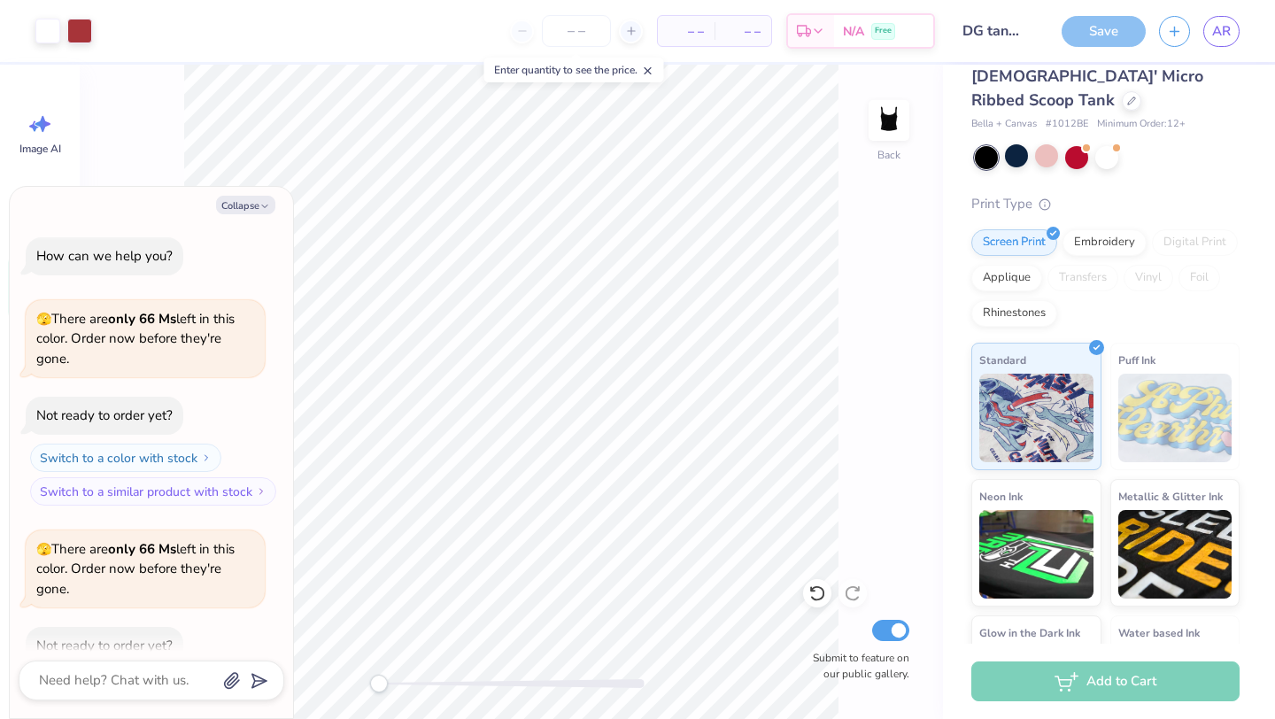
scroll to position [194, 0]
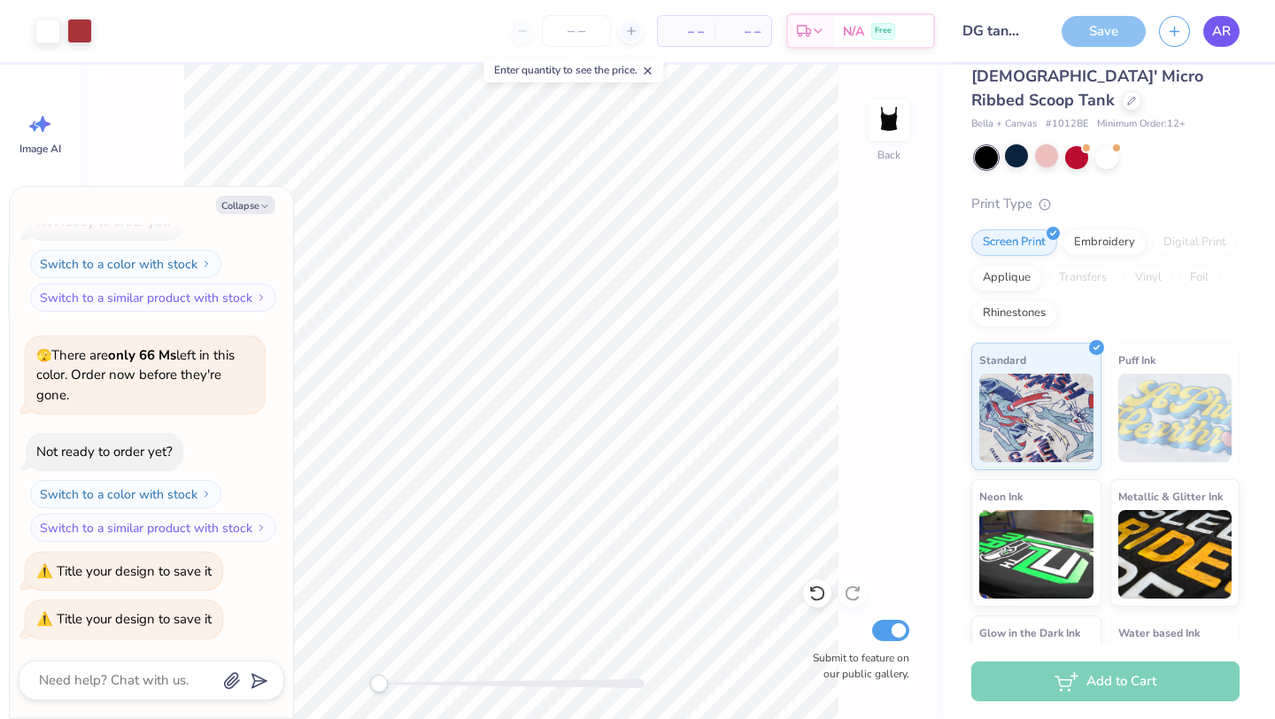
click at [1213, 38] on span "AR" at bounding box center [1221, 31] width 19 height 20
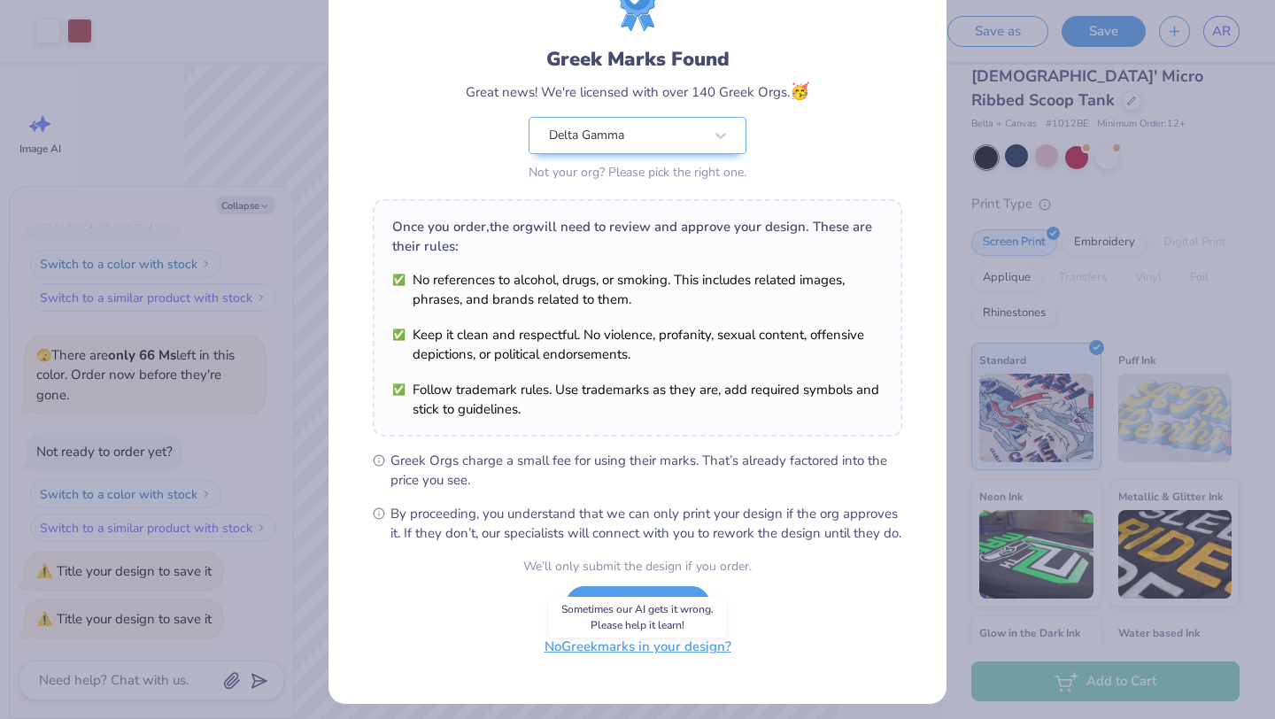
scroll to position [110, 0]
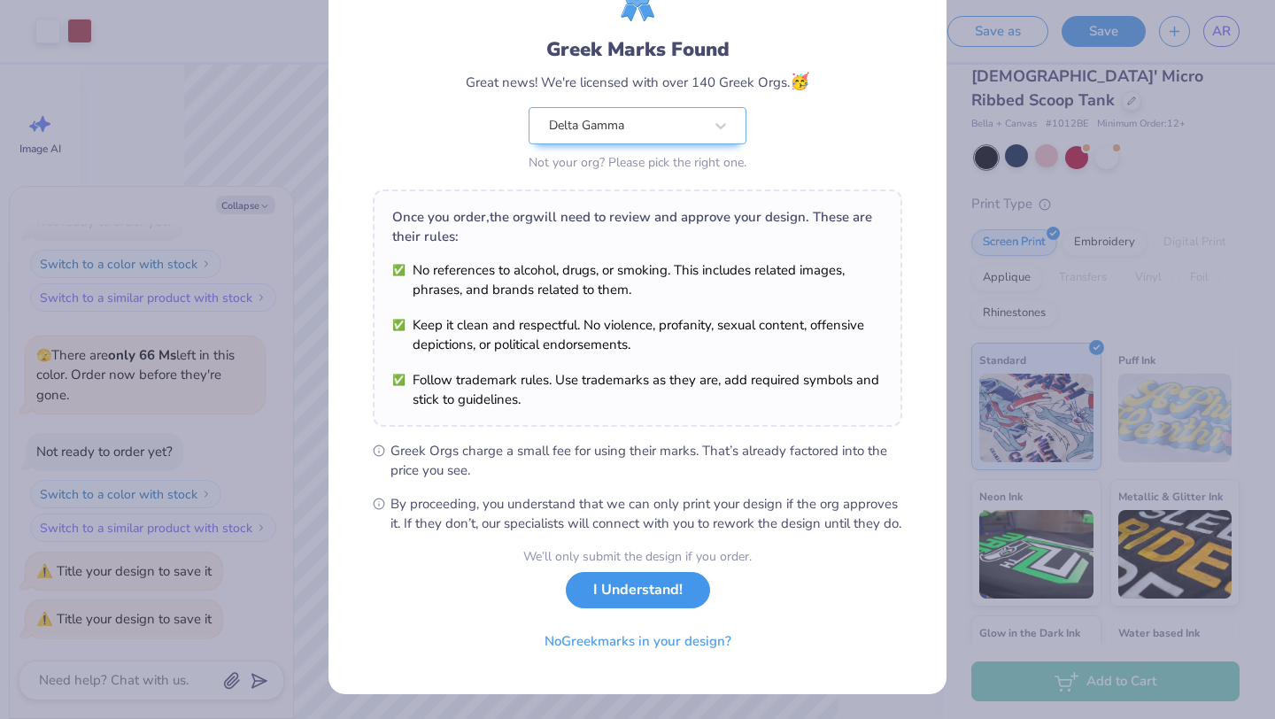
click at [649, 596] on button "I Understand!" at bounding box center [638, 590] width 144 height 36
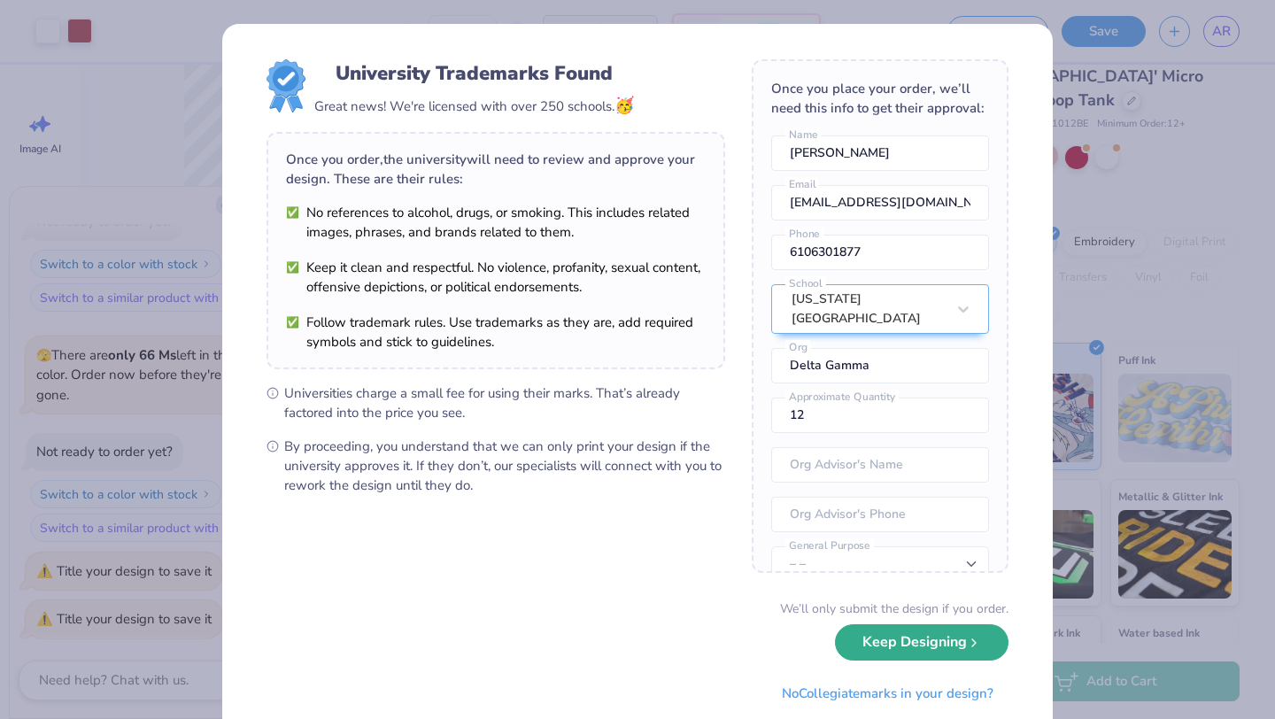
click at [881, 647] on button "Keep Designing" at bounding box center [922, 642] width 174 height 36
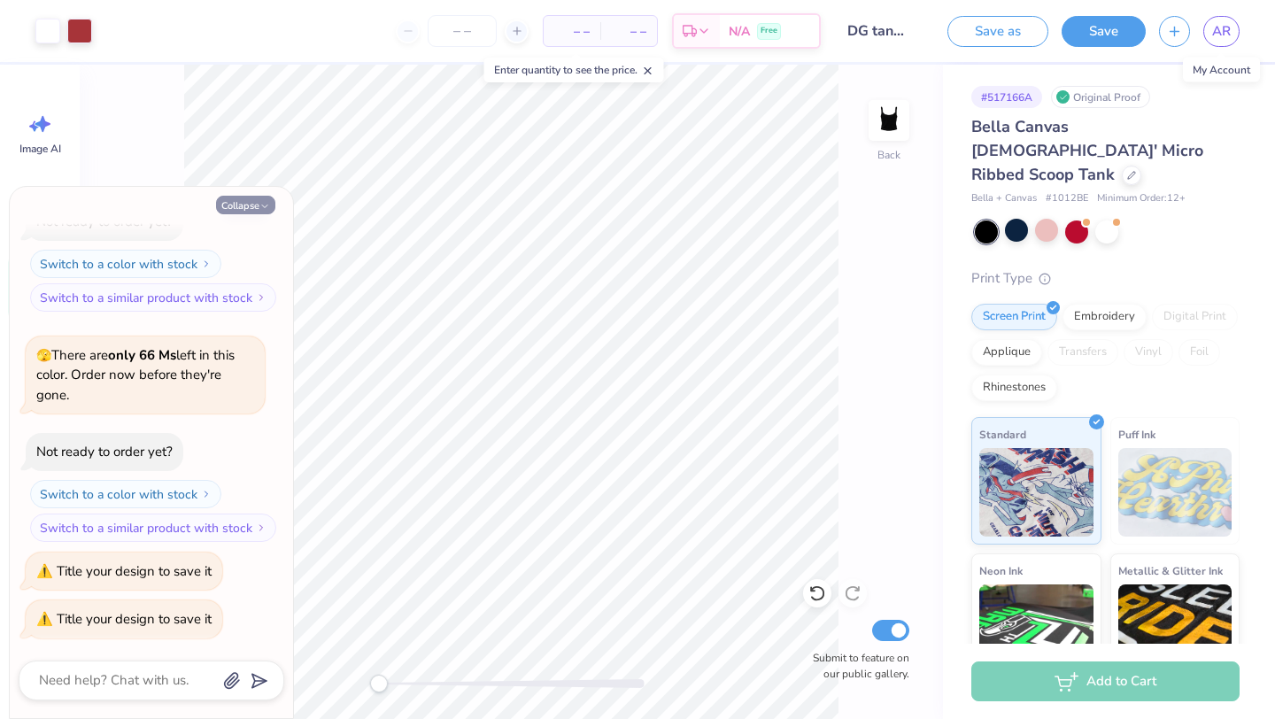
click at [256, 202] on button "Collapse" at bounding box center [245, 205] width 59 height 19
type textarea "x"
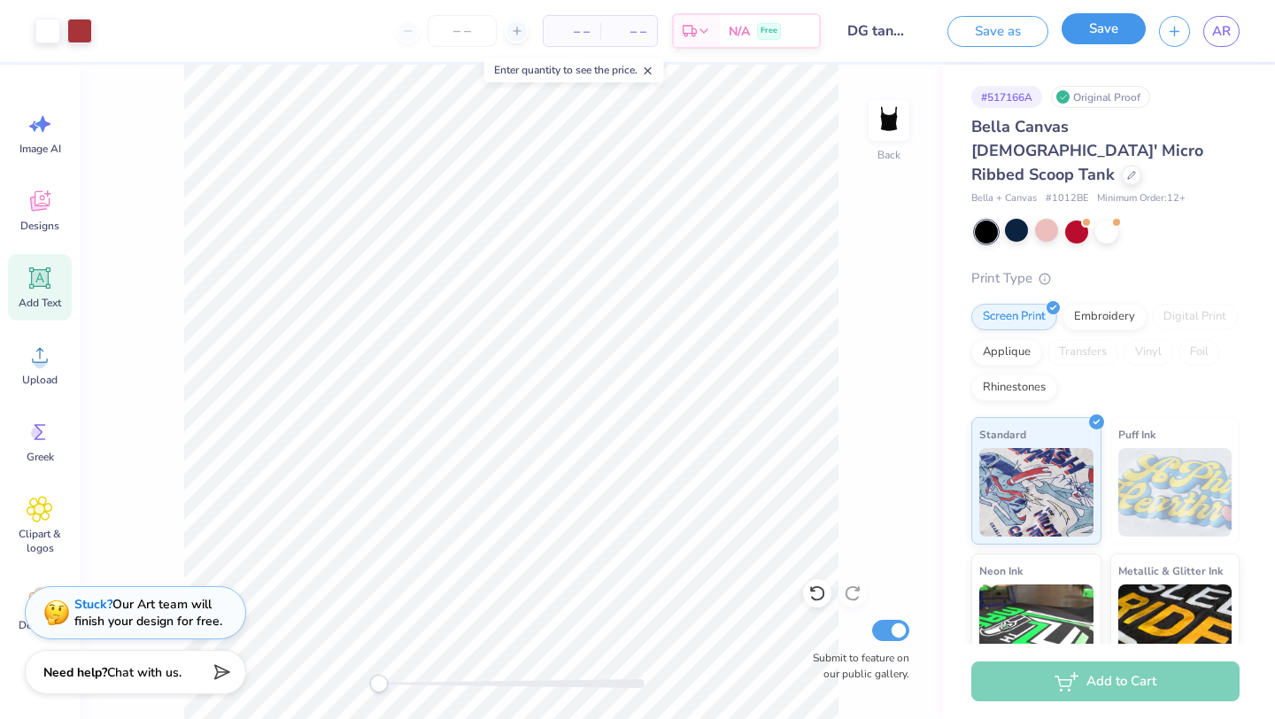
click at [1102, 42] on button "Save" at bounding box center [1103, 28] width 84 height 31
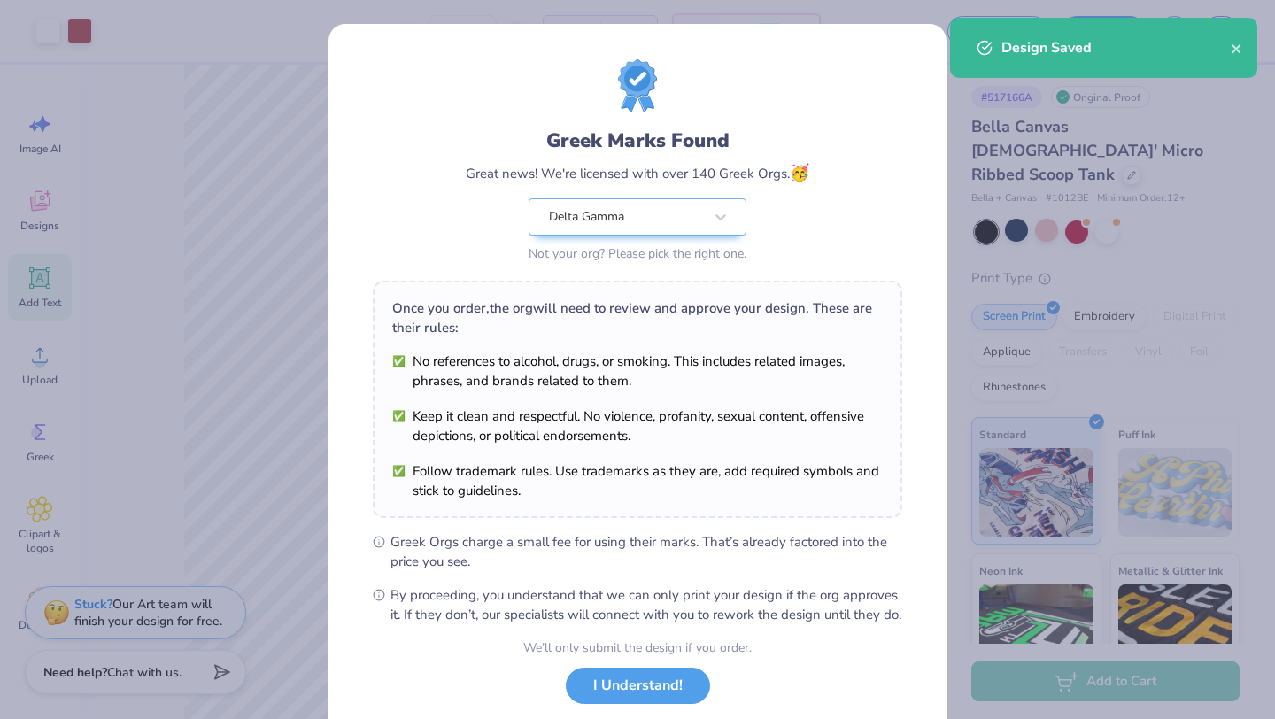
scroll to position [110, 0]
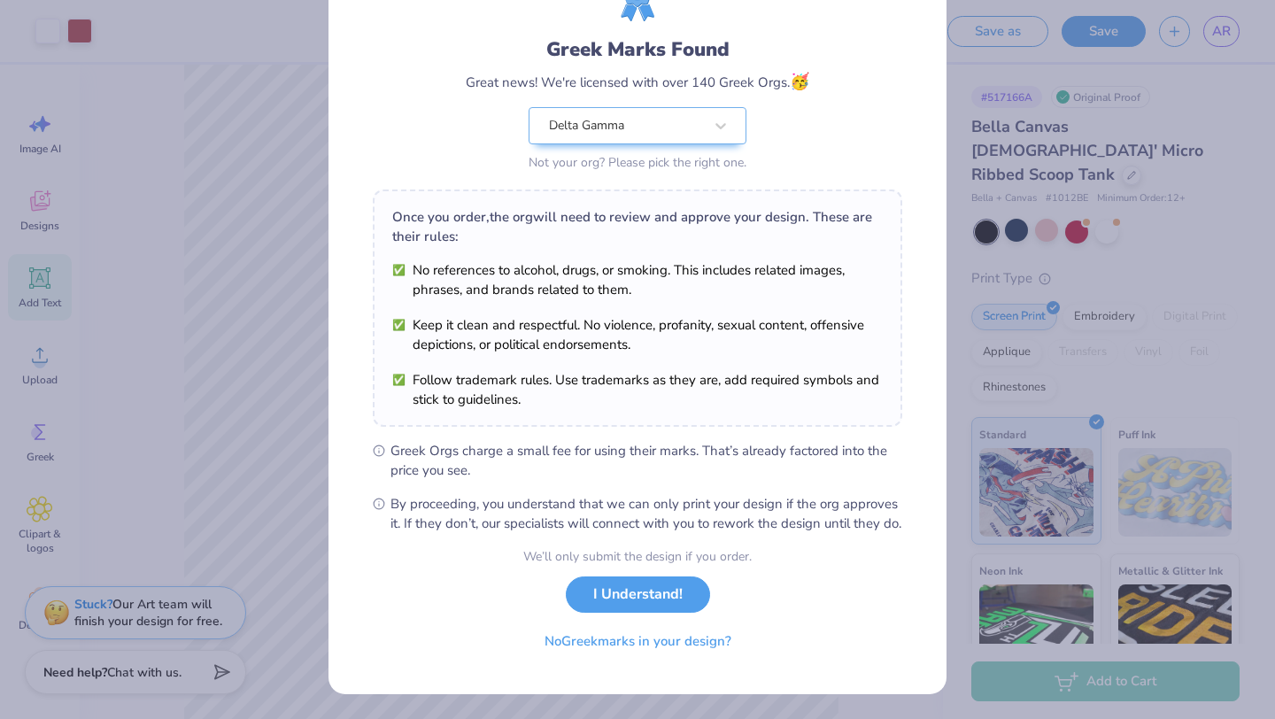
click at [609, 590] on button "I Understand!" at bounding box center [638, 594] width 144 height 36
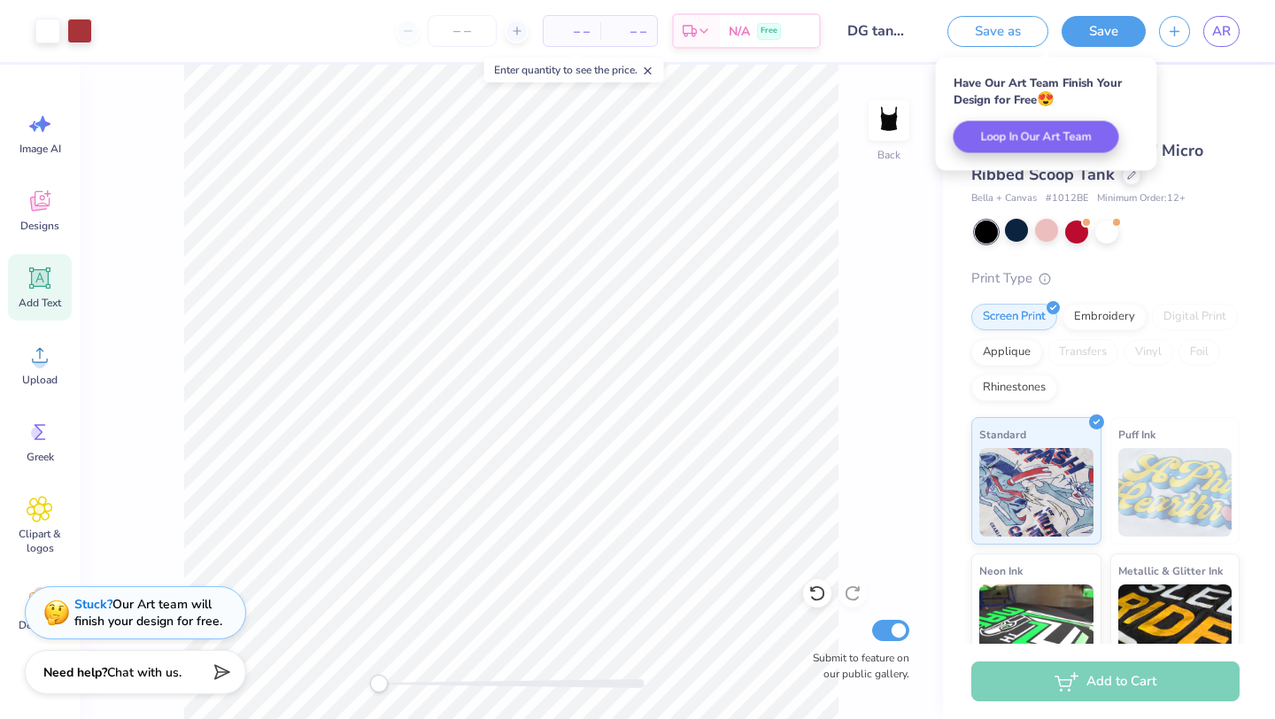
click at [874, 43] on input "DG tank 1" at bounding box center [877, 30] width 87 height 35
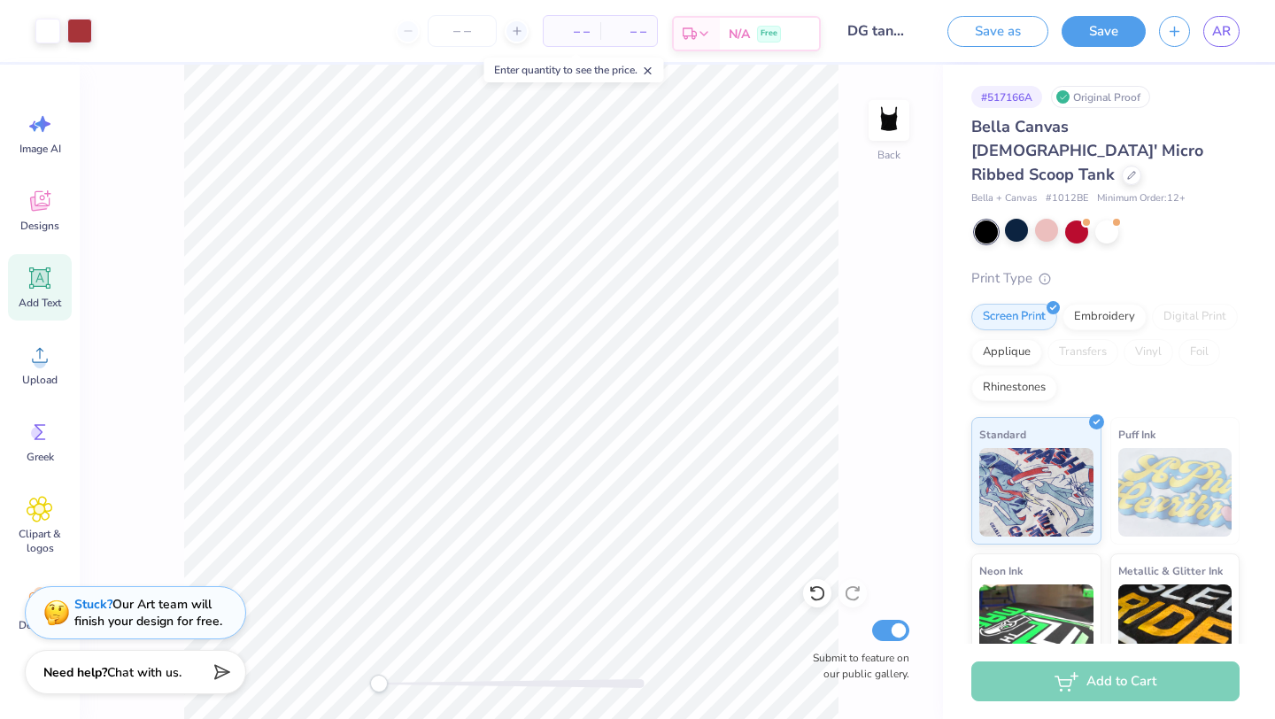
click at [729, 31] on span "N/A" at bounding box center [739, 34] width 21 height 19
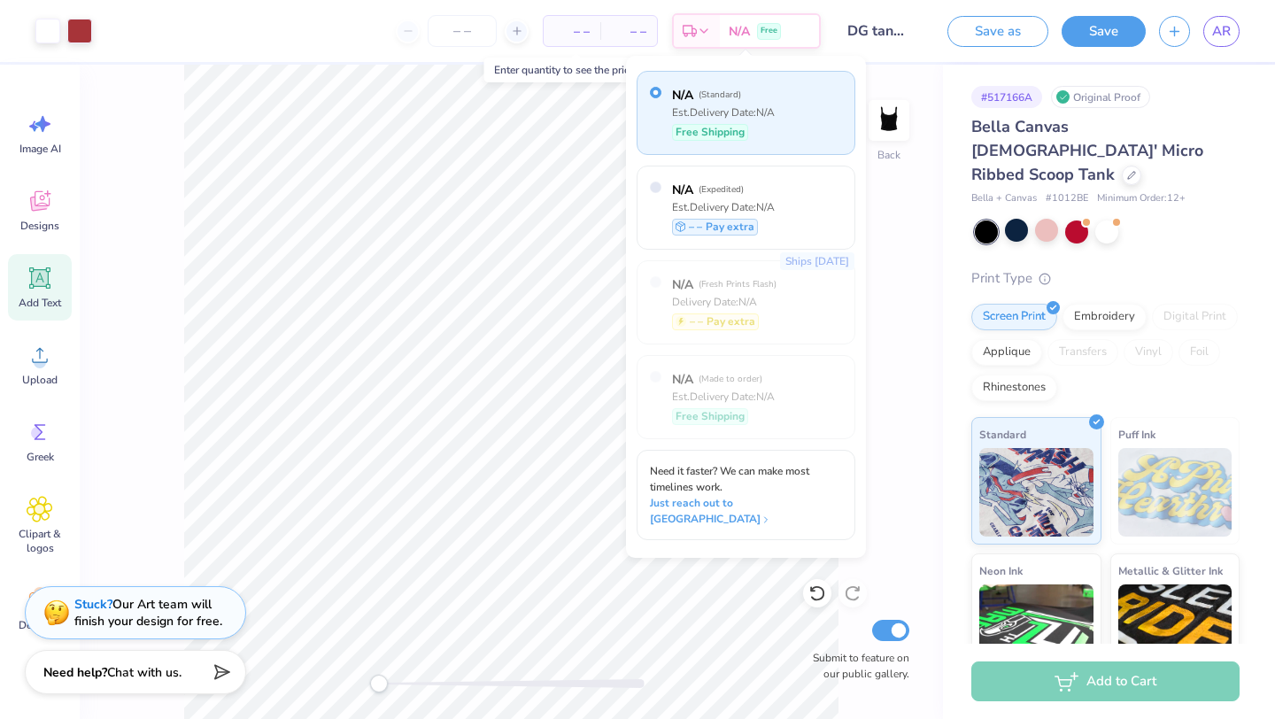
click at [888, 242] on div "Back Submit to feature on our public gallery." at bounding box center [511, 392] width 863 height 654
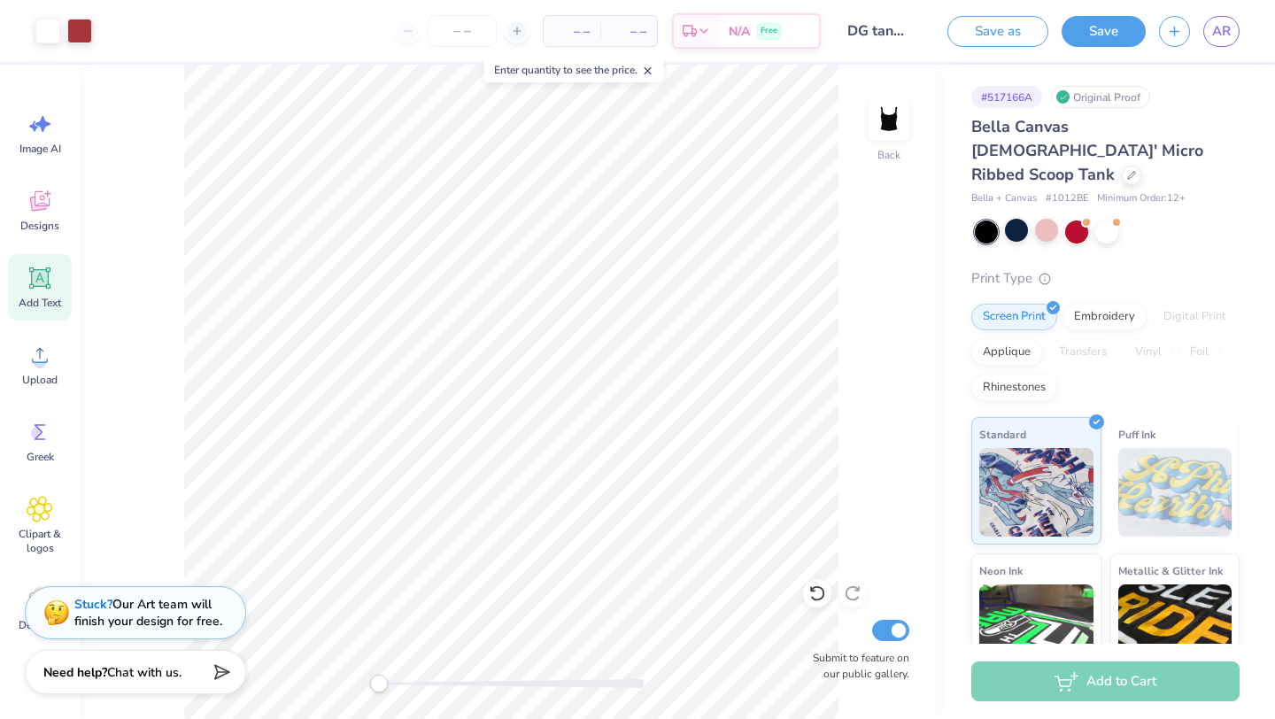
click at [559, 29] on span "– –" at bounding box center [571, 31] width 35 height 19
click at [572, 34] on span "– –" at bounding box center [571, 31] width 35 height 19
click at [429, 36] on input "number" at bounding box center [462, 31] width 69 height 32
click at [511, 36] on icon at bounding box center [517, 31] width 12 height 12
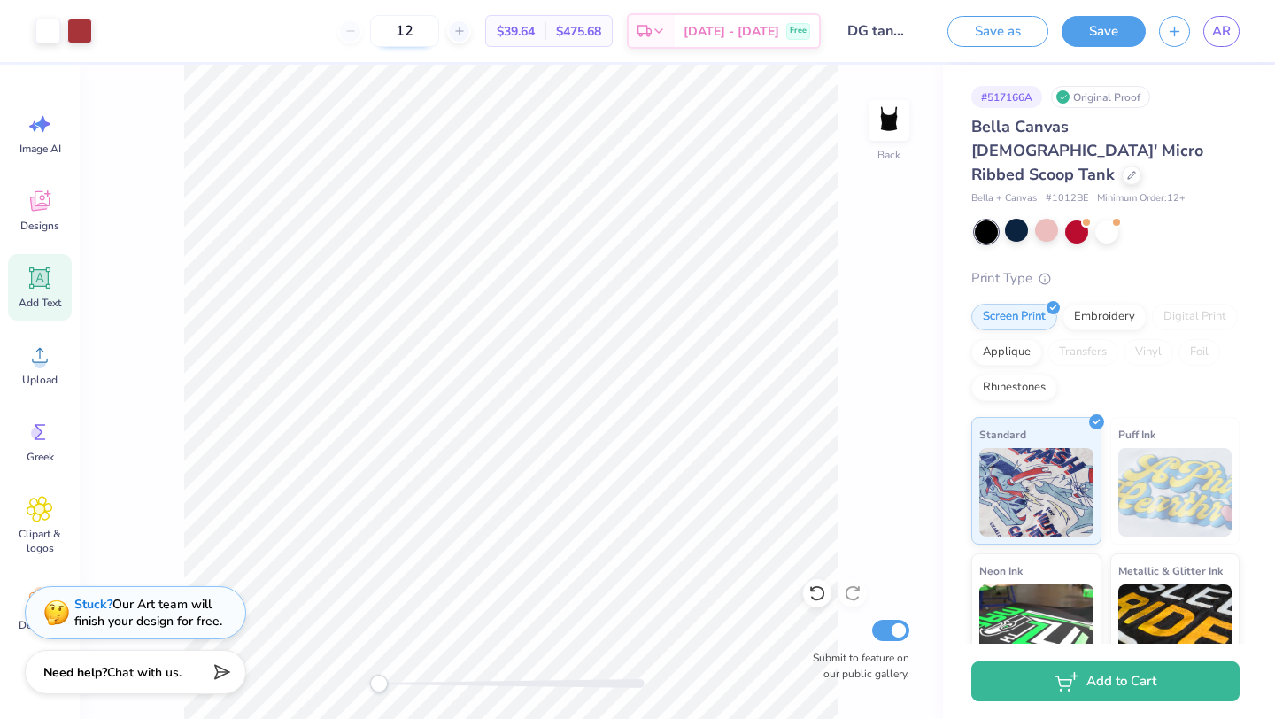
click at [439, 34] on input "12" at bounding box center [404, 31] width 69 height 32
type input "1"
type input "50"
type textarea "x"
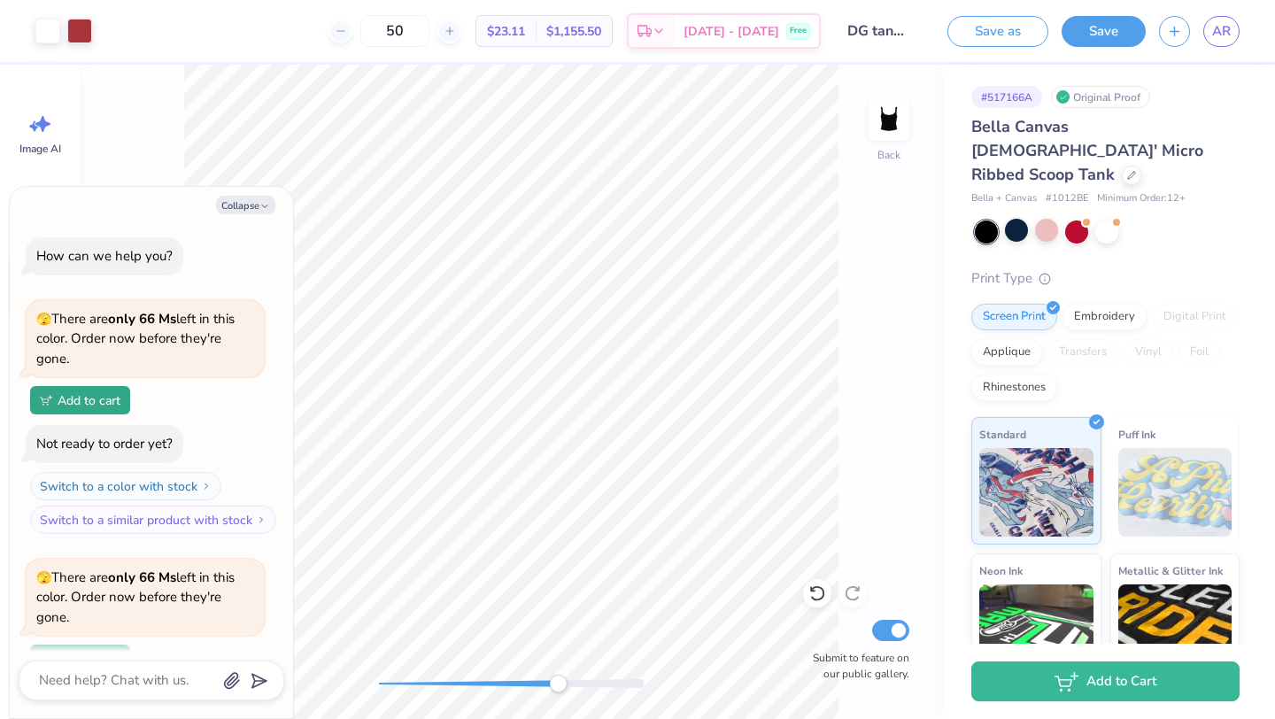
scroll to position [359, 0]
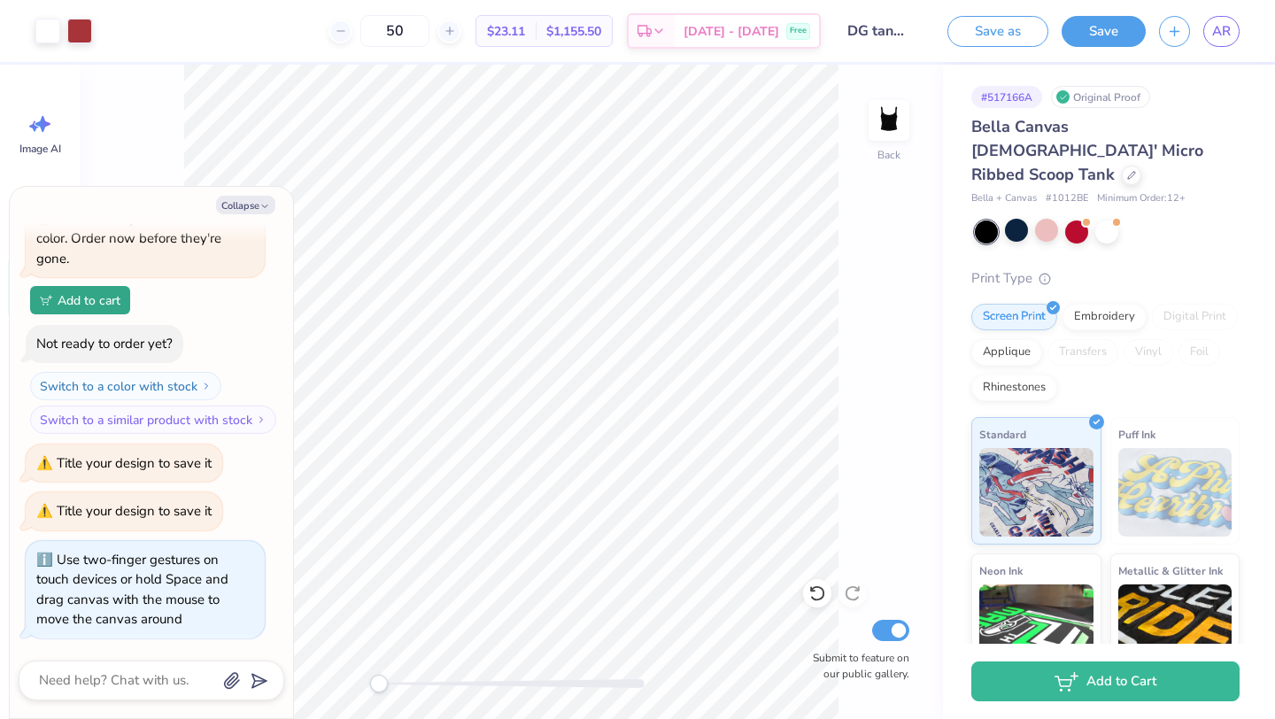
drag, startPoint x: 375, startPoint y: 682, endPoint x: 189, endPoint y: 683, distance: 186.8
click at [189, 683] on body "Art colors 50 $23.11 Per Item $1,155.50 Total Est. Delivery Sep 21 - 24 Free De…" at bounding box center [637, 359] width 1275 height 719
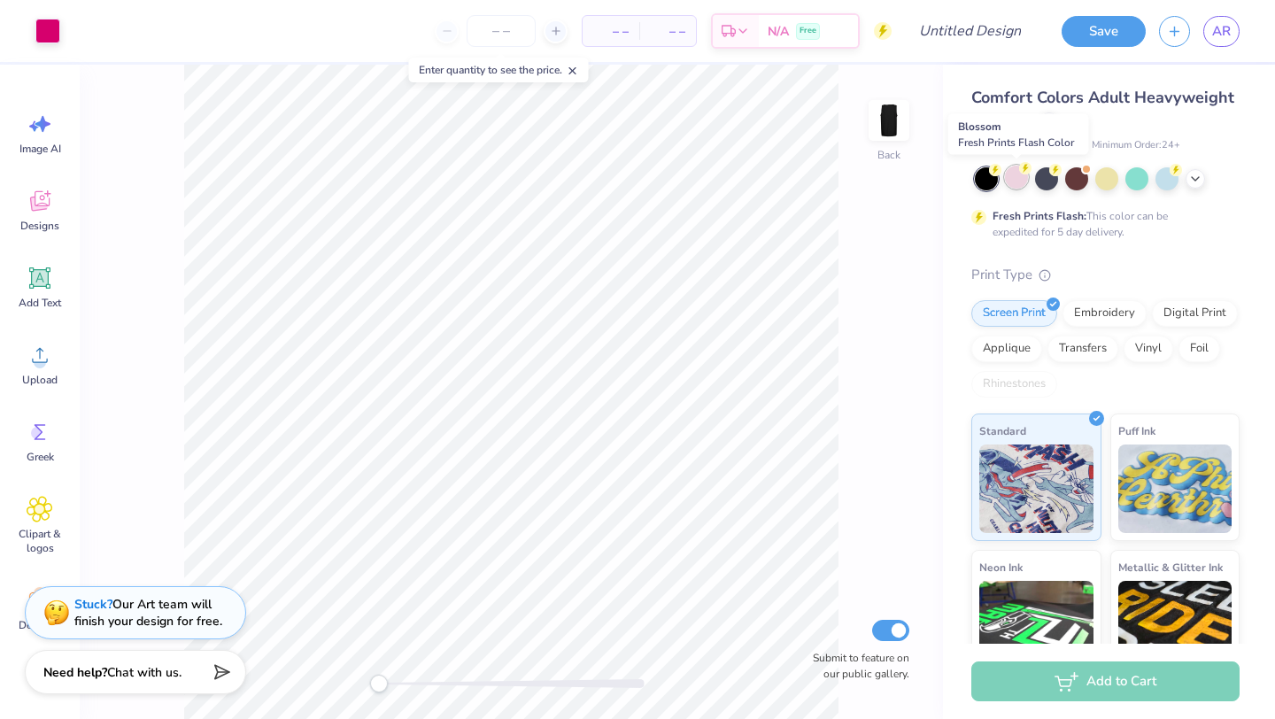
click at [1009, 182] on div at bounding box center [1016, 177] width 23 height 23
click at [1103, 183] on div at bounding box center [1106, 177] width 23 height 23
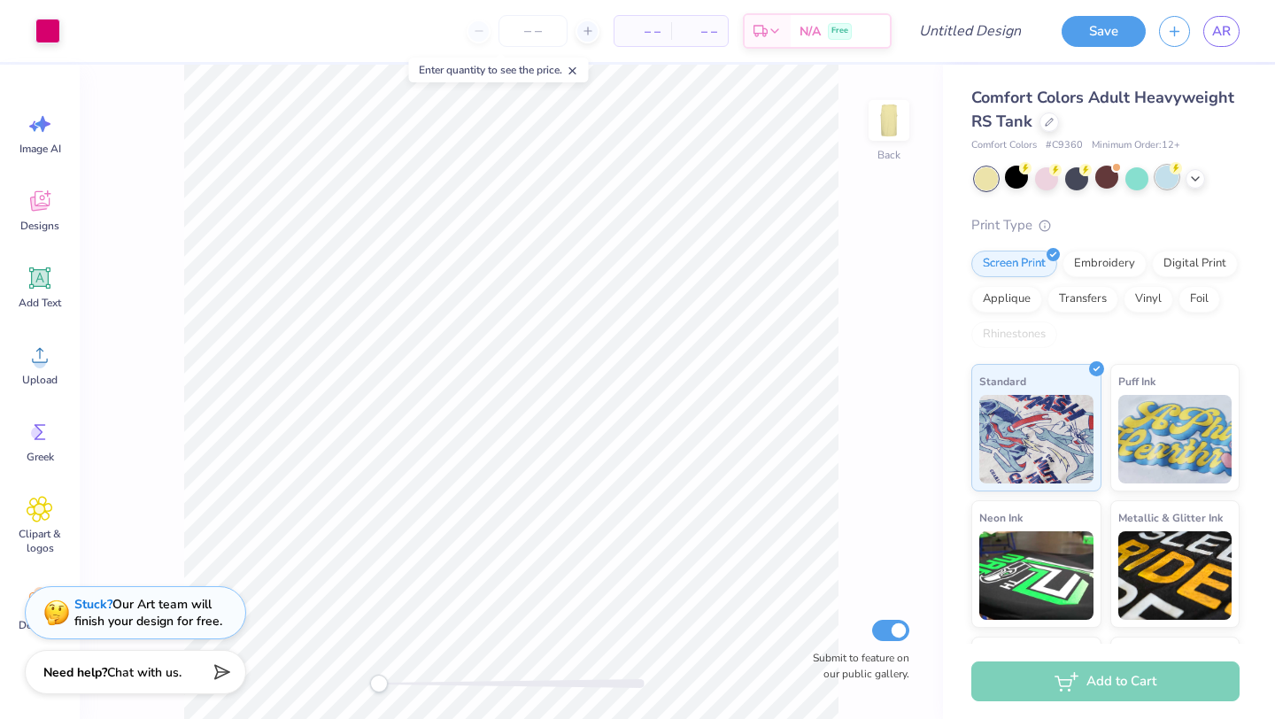
click at [1162, 179] on div at bounding box center [1166, 177] width 23 height 23
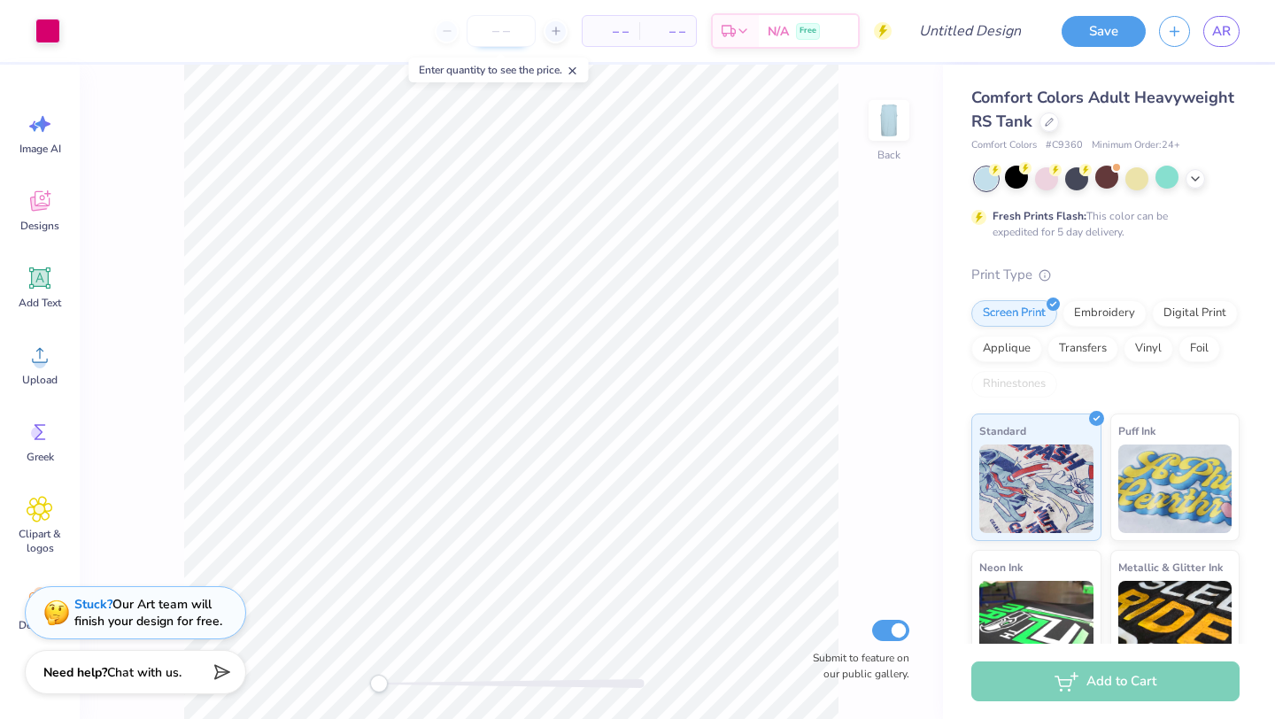
click at [481, 28] on input "number" at bounding box center [501, 31] width 69 height 32
type input "30"
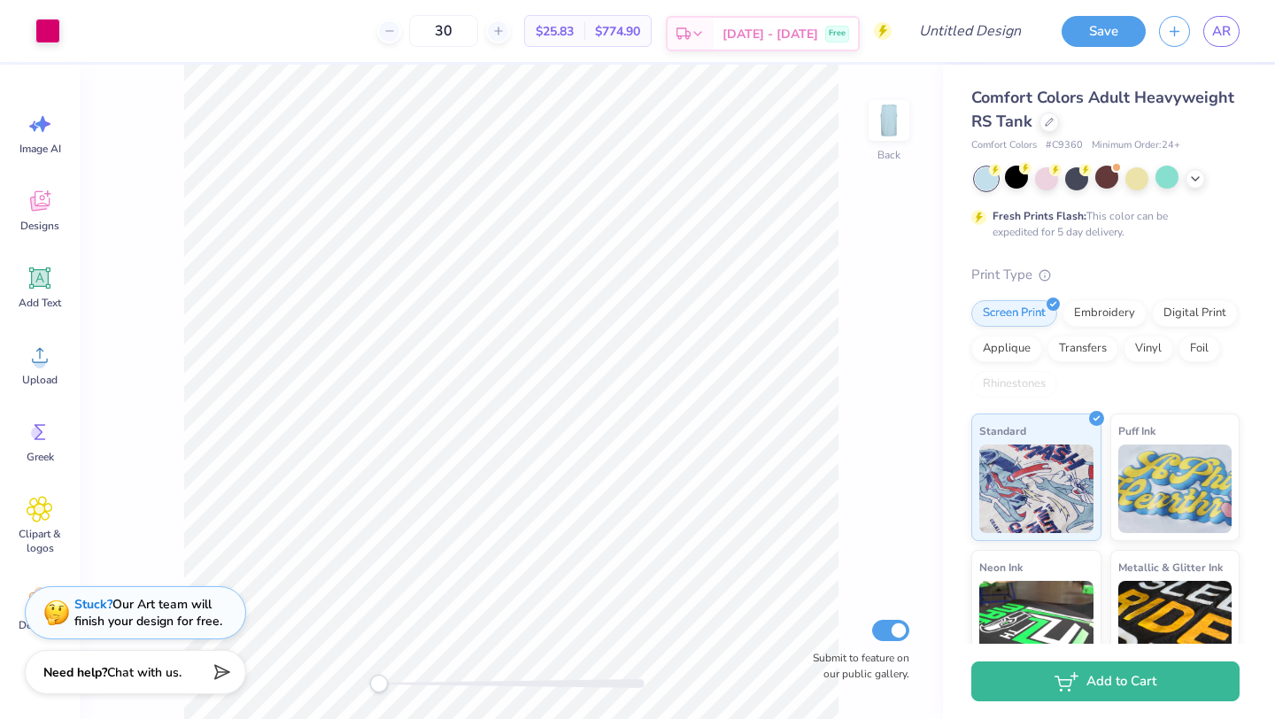
click at [791, 36] on span "[DATE] - [DATE]" at bounding box center [770, 34] width 96 height 19
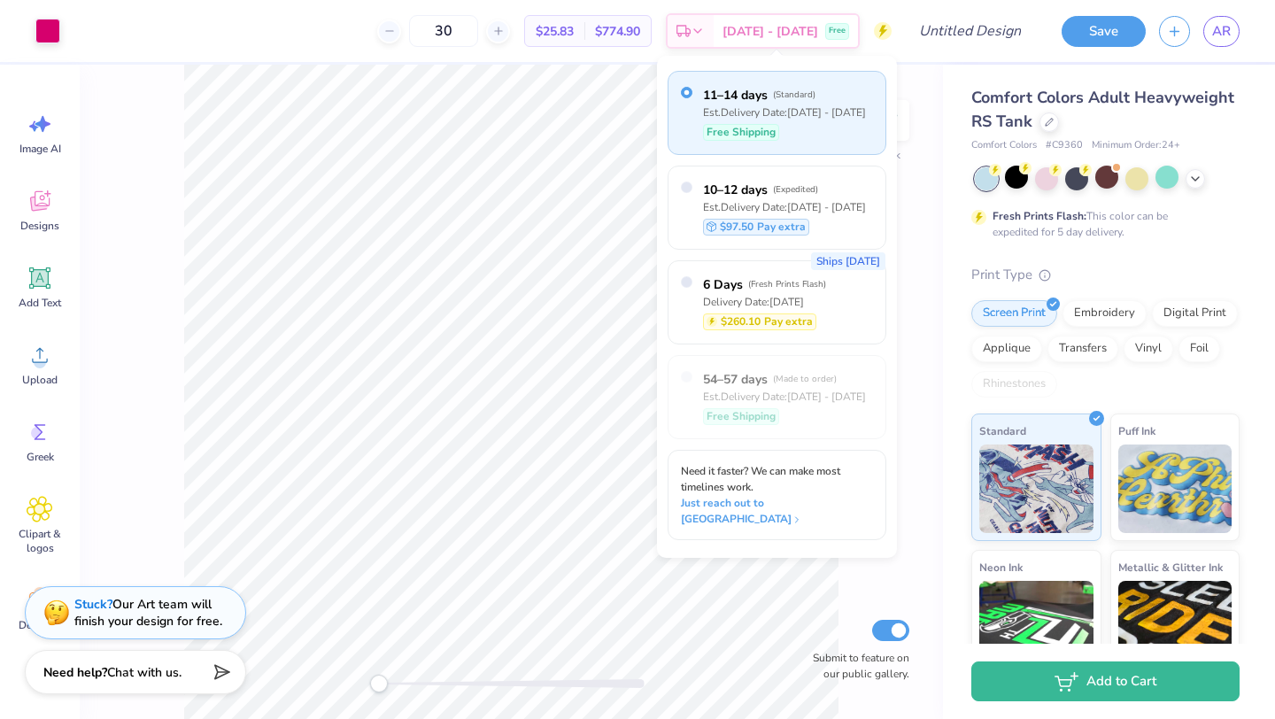
click at [815, 112] on div "Est. Delivery Date: [DATE] - [DATE]" at bounding box center [784, 112] width 163 height 16
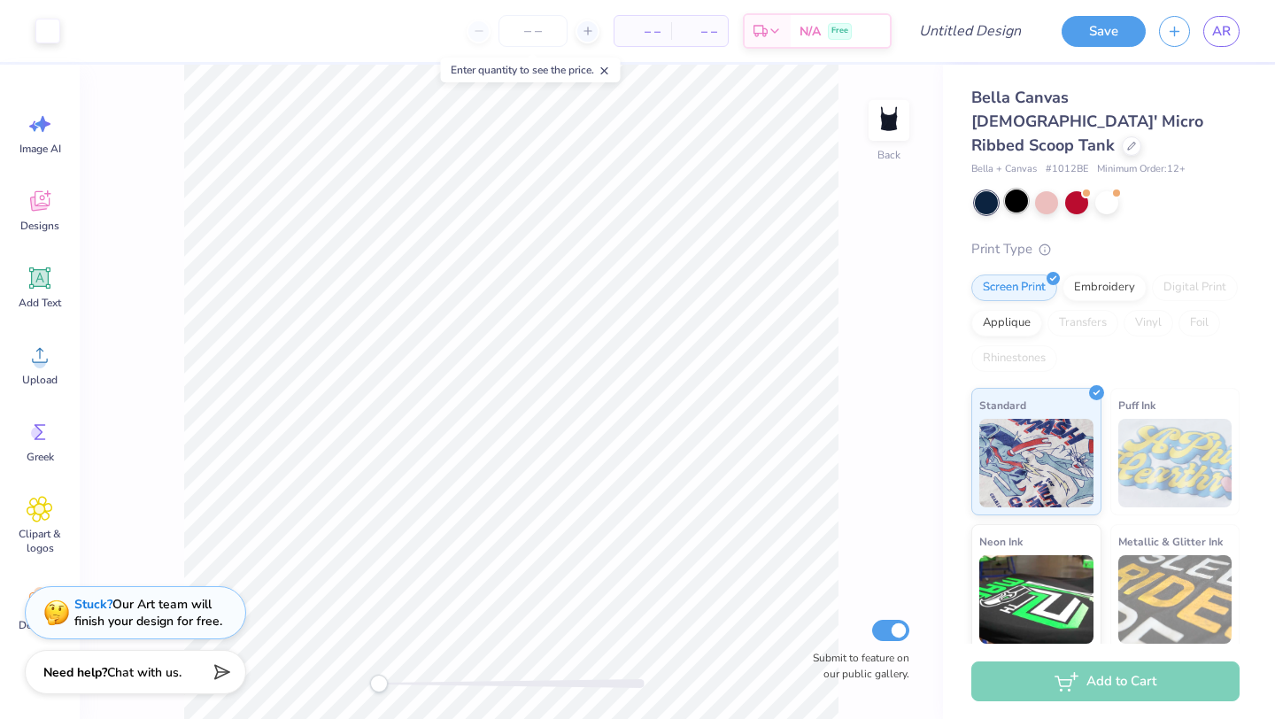
click at [1017, 189] on div at bounding box center [1016, 200] width 23 height 23
click at [1049, 189] on div at bounding box center [1046, 200] width 23 height 23
click at [1076, 189] on div at bounding box center [1076, 200] width 23 height 23
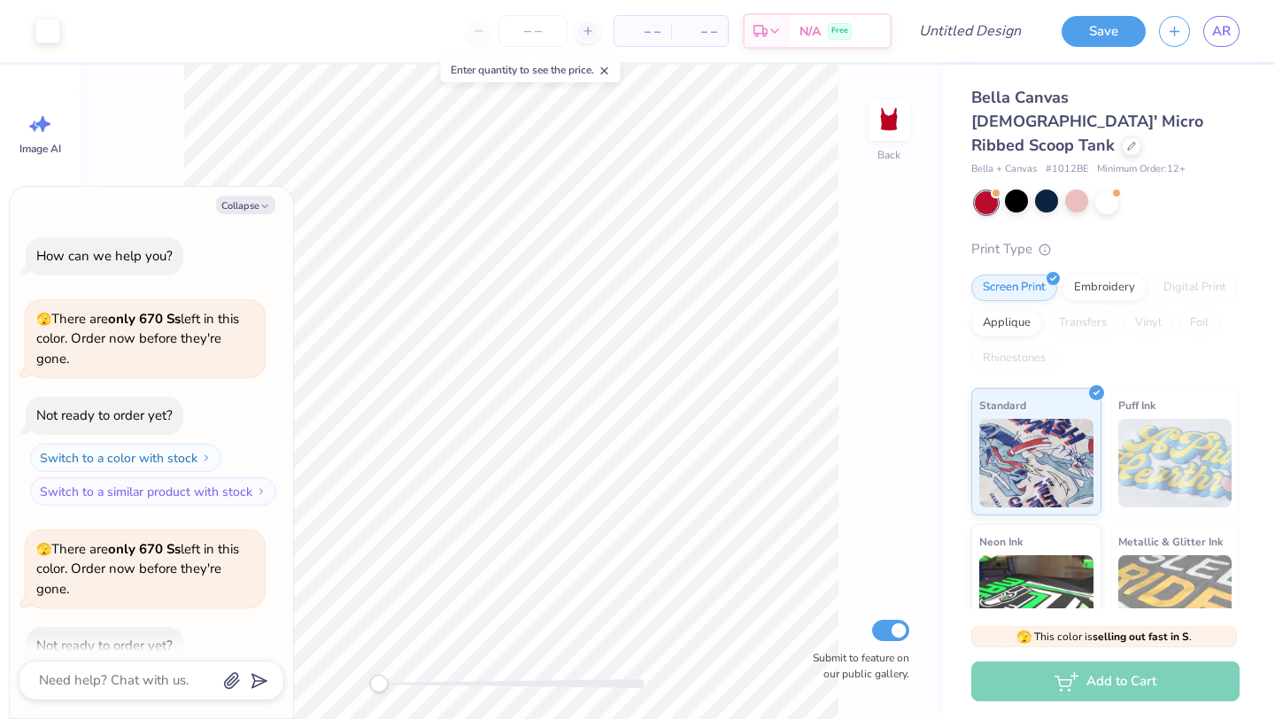
scroll to position [97, 0]
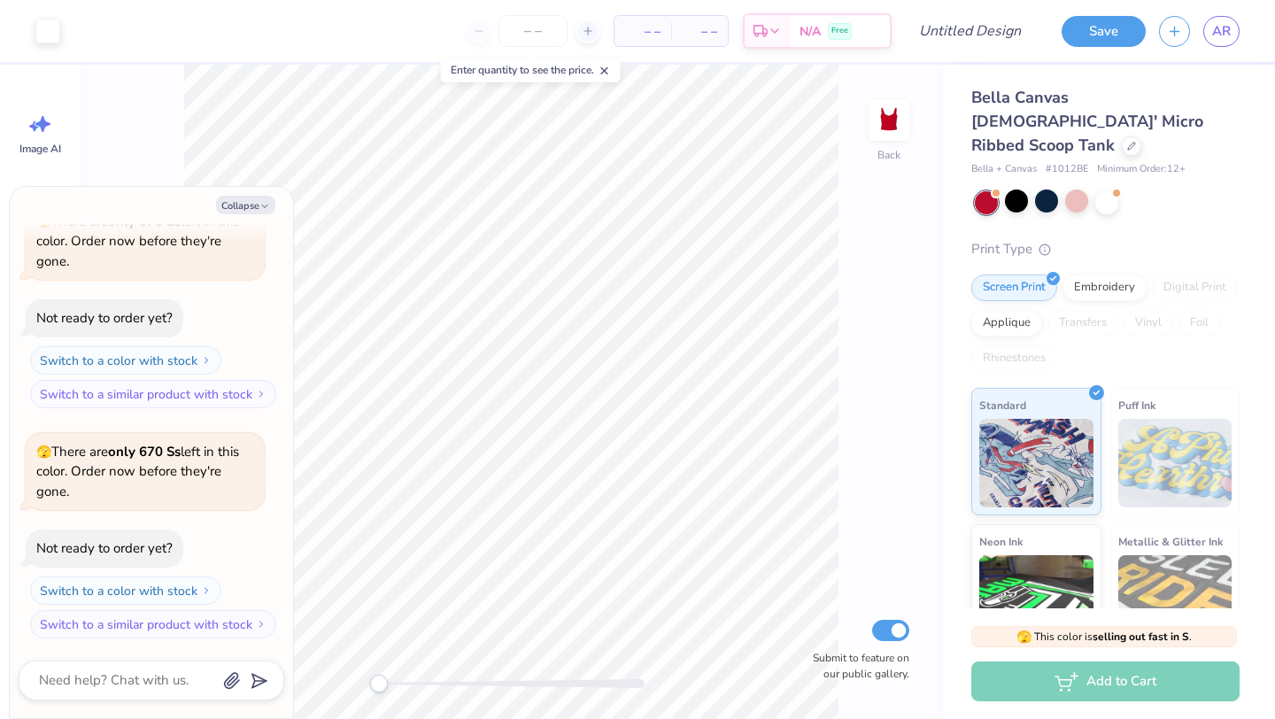
click at [1098, 190] on div "Bella Canvas Ladies' Micro Ribbed Scoop Tank Bella + Canvas # 1012BE Minimum Or…" at bounding box center [1105, 437] width 268 height 702
click at [1015, 189] on div at bounding box center [1016, 200] width 23 height 23
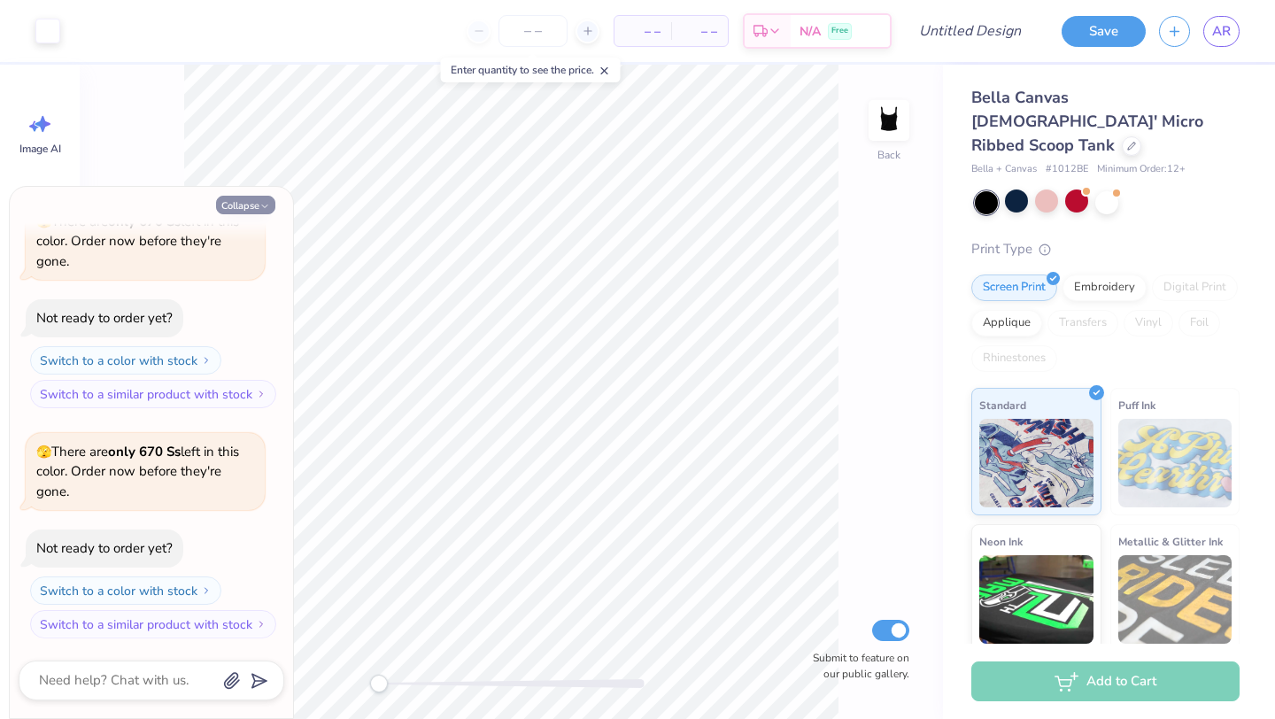
click at [241, 210] on button "Collapse" at bounding box center [245, 205] width 59 height 19
type textarea "x"
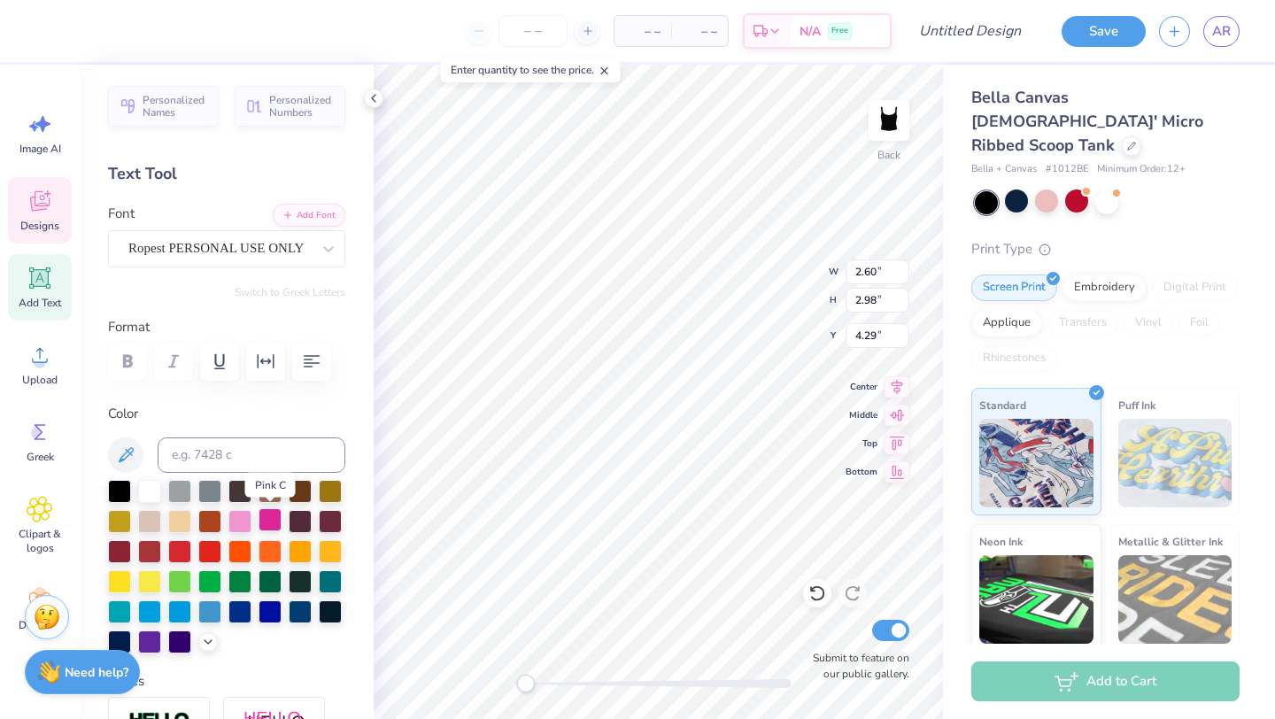
click at [268, 523] on div at bounding box center [269, 519] width 23 height 23
click at [148, 613] on div at bounding box center [149, 609] width 23 height 23
